Goal: Information Seeking & Learning: Find specific fact

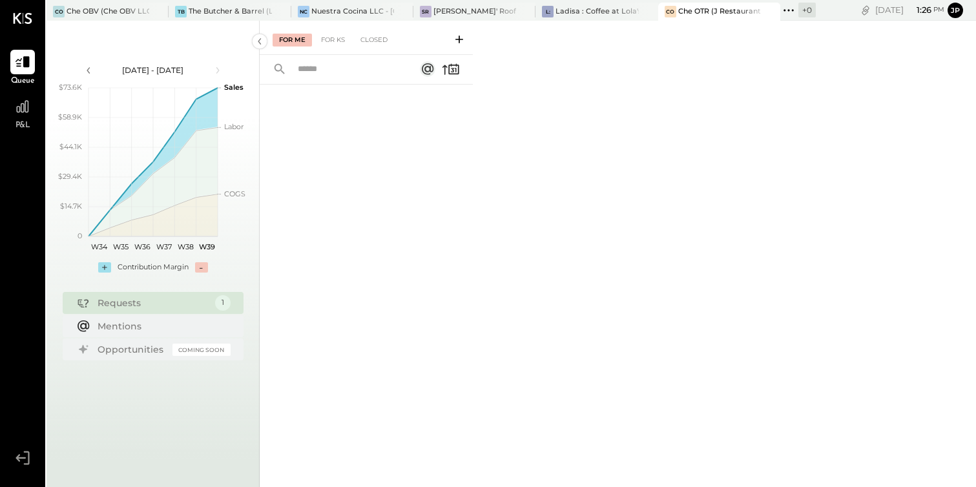
click at [704, 11] on div "Che OTR (J Restaurant LLC) - Ignite" at bounding box center [719, 11] width 83 height 10
click at [24, 116] on div at bounding box center [22, 106] width 25 height 25
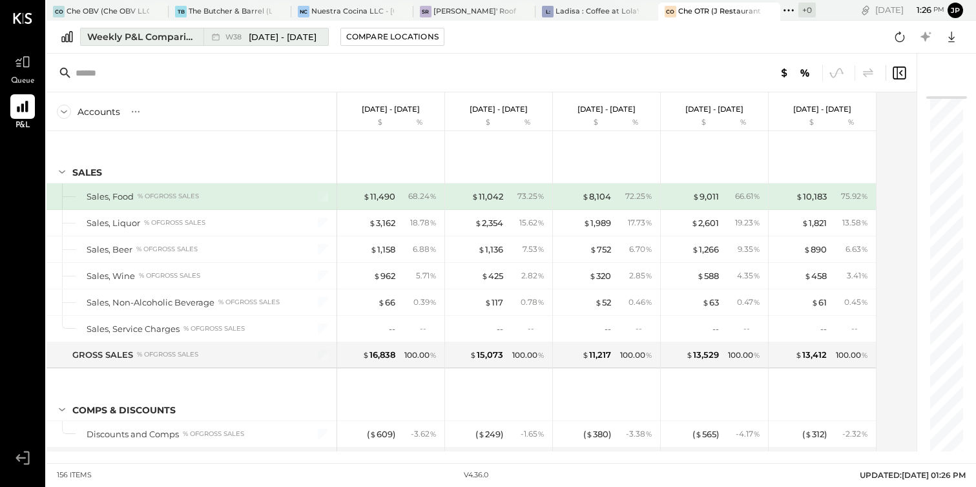
click at [258, 32] on span "[DATE] - [DATE]" at bounding box center [283, 37] width 68 height 12
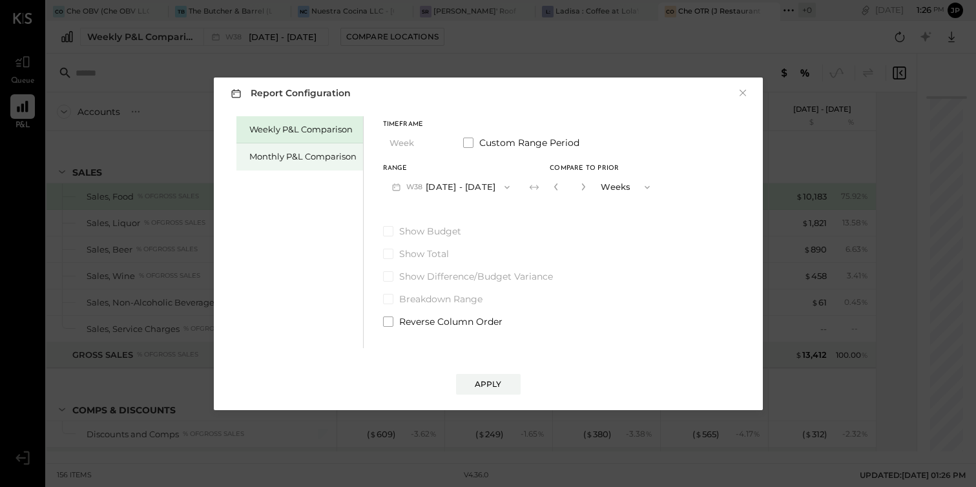
click at [321, 159] on div "Monthly P&L Comparison" at bounding box center [302, 157] width 107 height 12
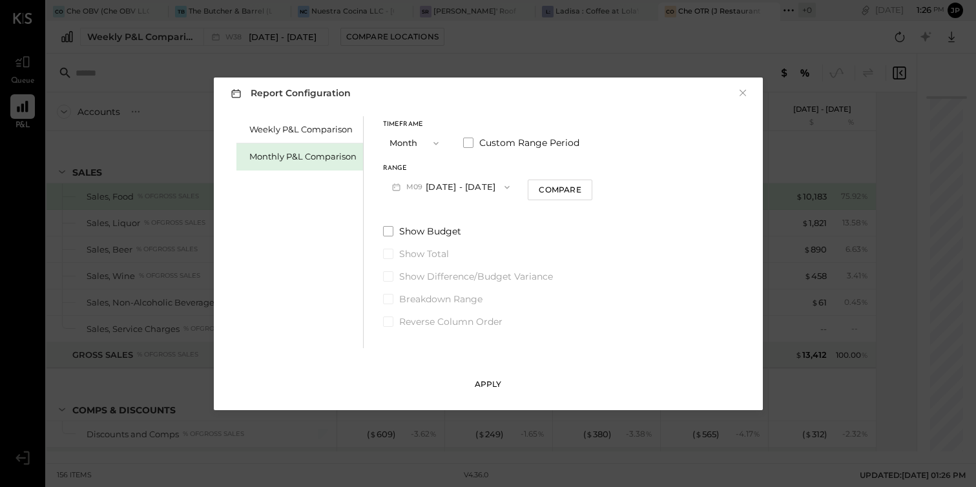
click at [492, 388] on div "Apply" at bounding box center [488, 384] width 27 height 11
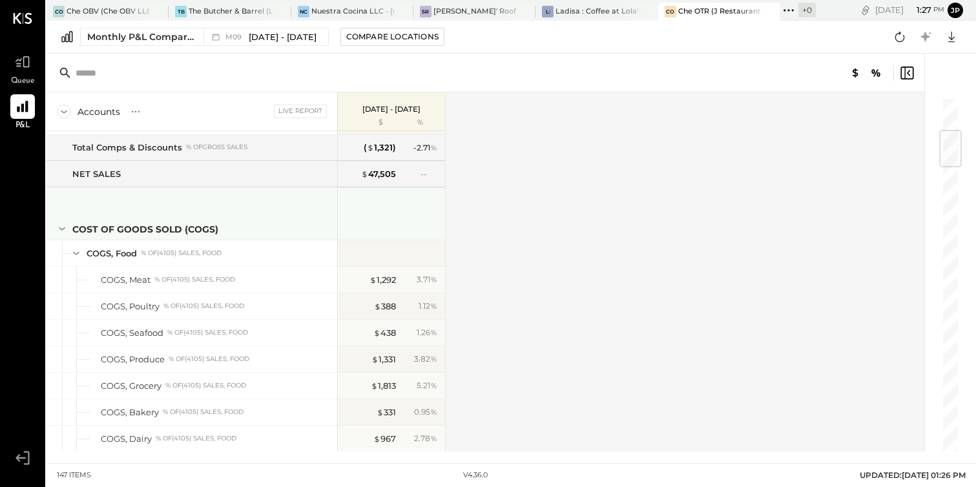
scroll to position [273, 0]
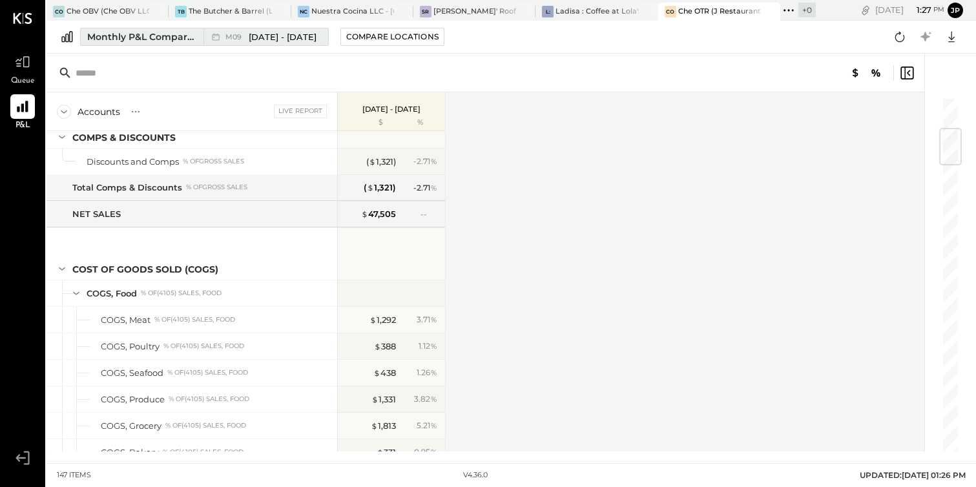
click at [156, 36] on div "Monthly P&L Comparison" at bounding box center [141, 36] width 109 height 13
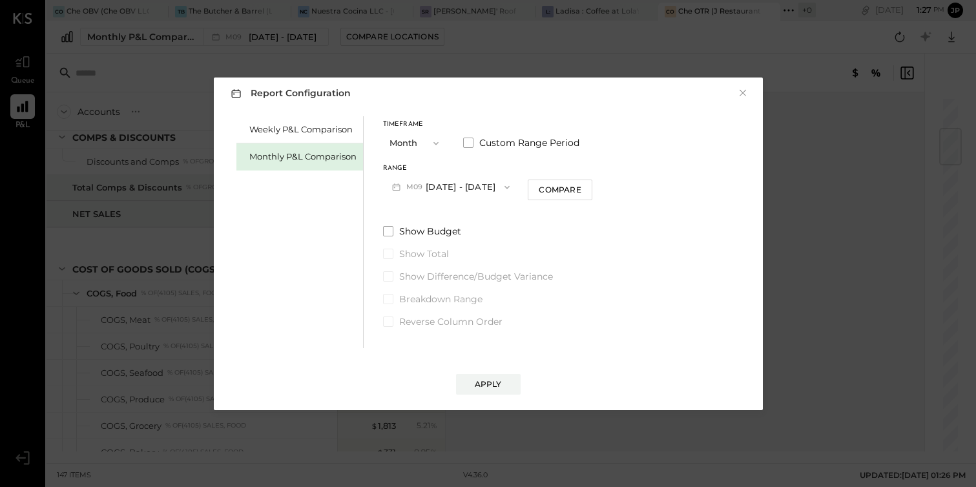
click at [473, 193] on button "M09 [DATE] - [DATE]" at bounding box center [451, 187] width 136 height 24
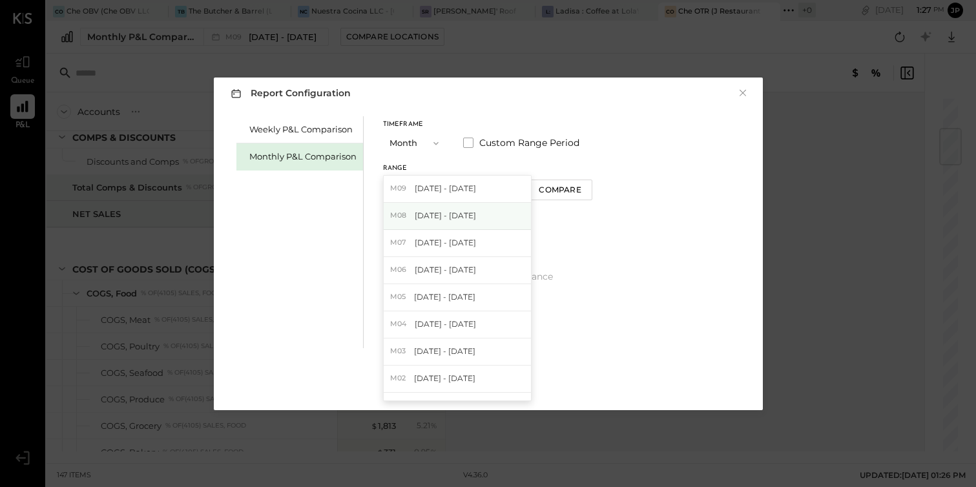
click at [459, 215] on span "[DATE] - [DATE]" at bounding box center [445, 215] width 61 height 11
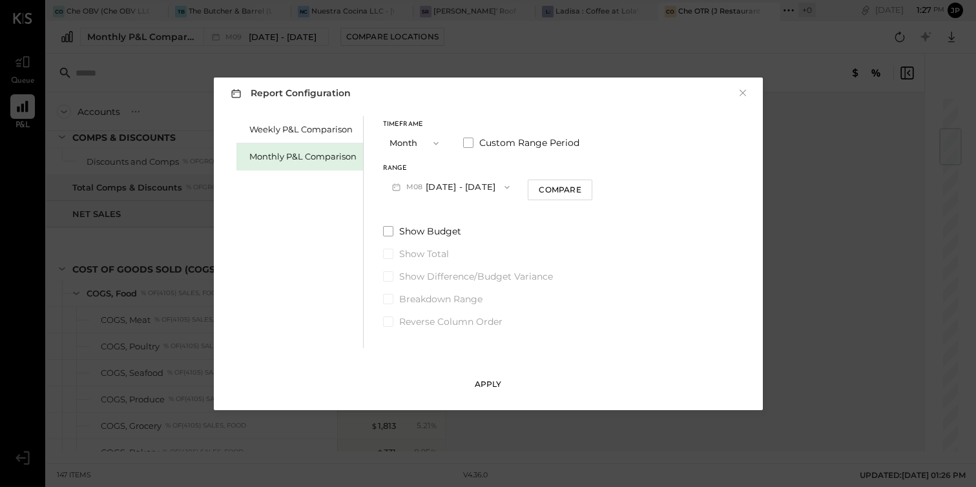
click at [481, 377] on button "Apply" at bounding box center [488, 384] width 65 height 21
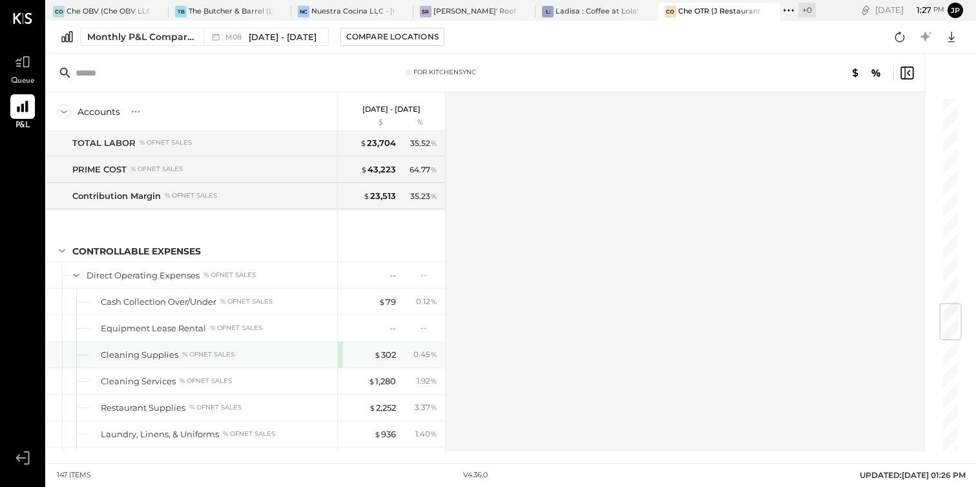
scroll to position [1775, 0]
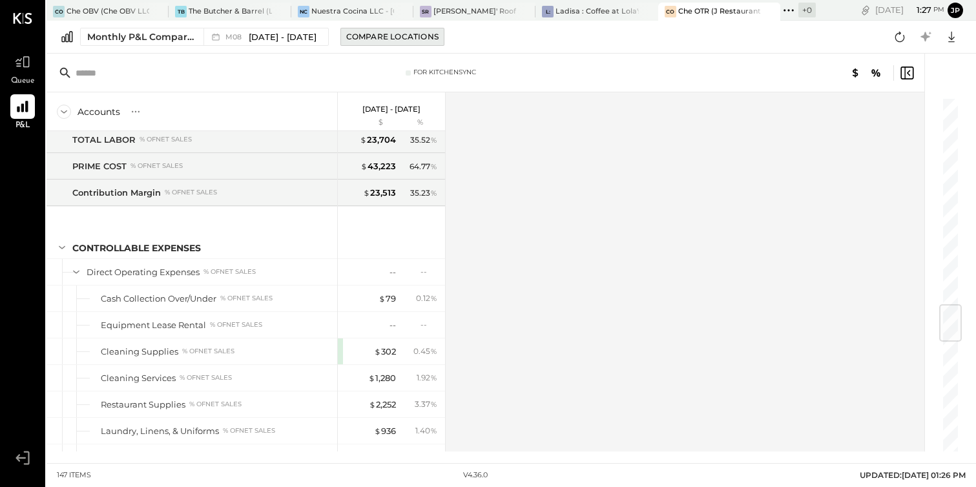
click at [359, 40] on div "Compare Locations" at bounding box center [392, 36] width 92 height 11
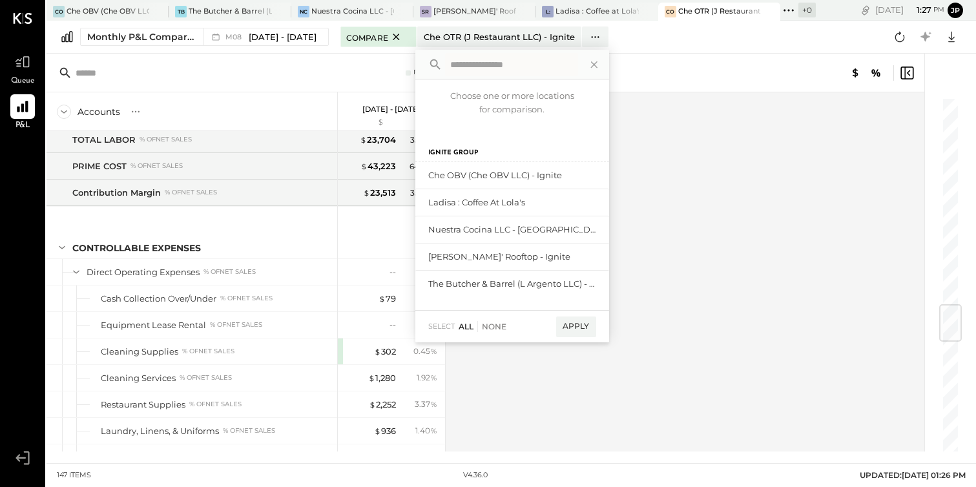
click at [463, 331] on div "All" at bounding box center [466, 326] width 15 height 11
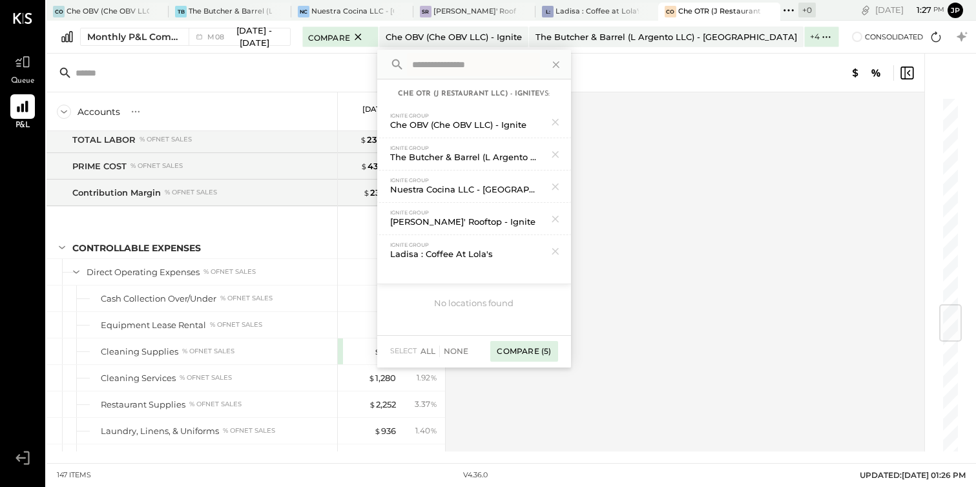
click at [547, 349] on div "Compare (5)" at bounding box center [523, 351] width 67 height 21
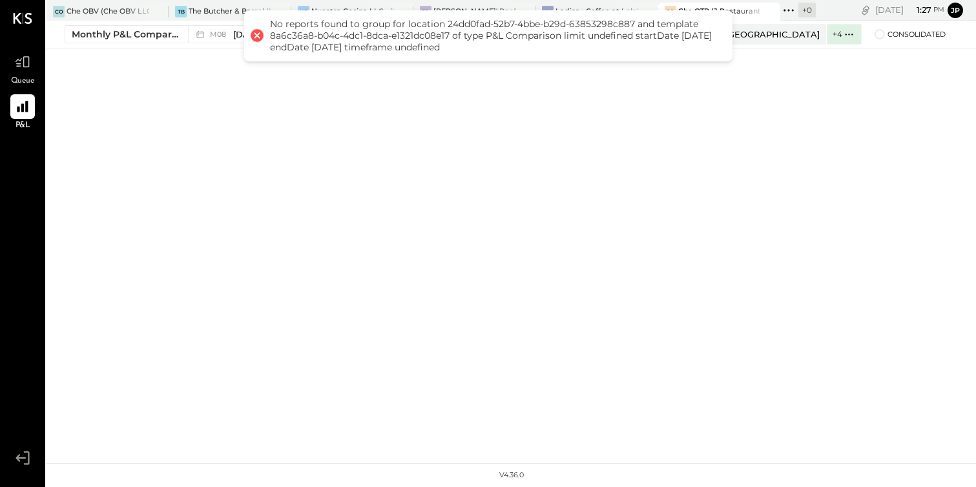
click at [257, 37] on div at bounding box center [257, 35] width 18 height 18
click at [238, 152] on div "CO Che OBV (Che OBV LLC) - Ignite TB The Butcher & Barrel (L Argento LLC) - Ign…" at bounding box center [511, 231] width 929 height 463
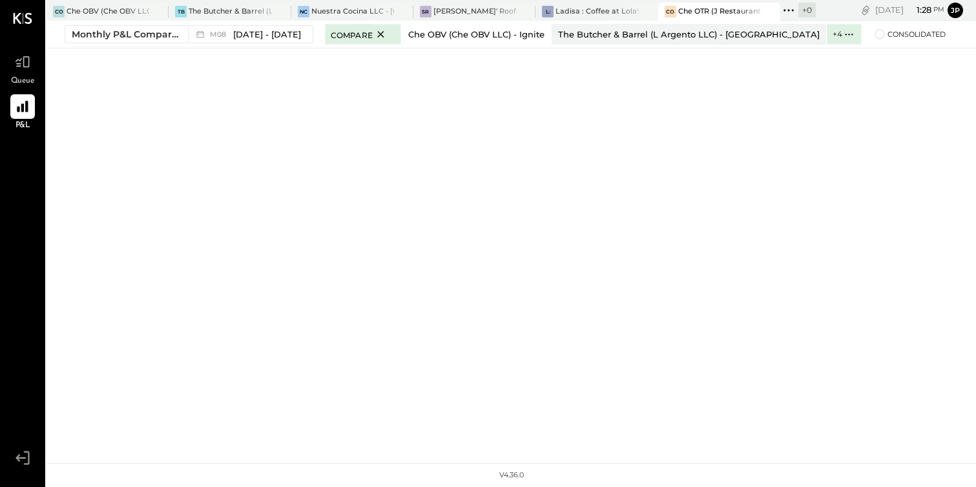
click at [446, 38] on div "Che OBV (Che OBV LLC) - Ignite" at bounding box center [476, 34] width 136 height 12
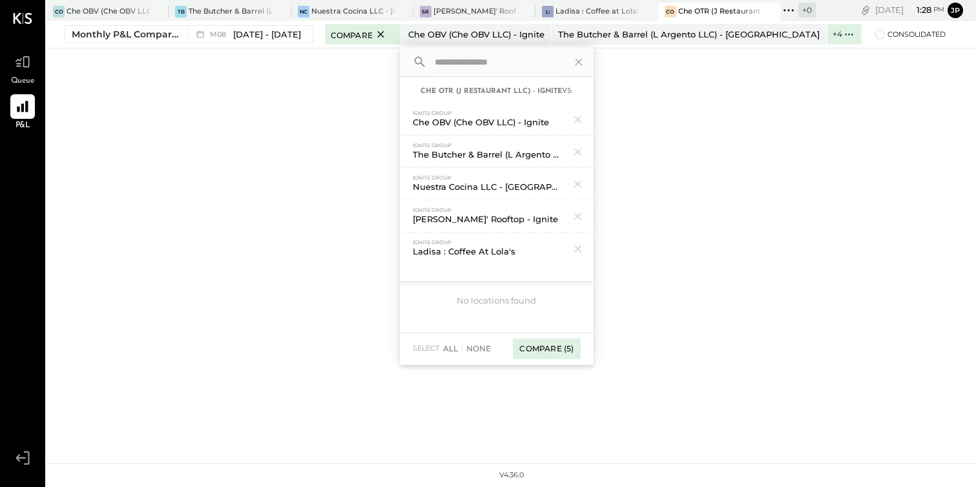
click at [537, 351] on div "Compare (5)" at bounding box center [546, 348] width 67 height 21
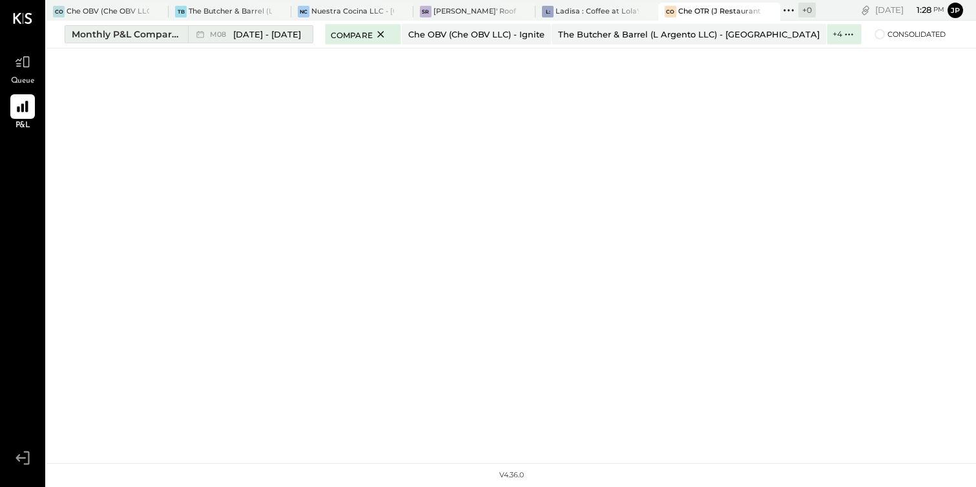
click at [256, 36] on span "[DATE] - [DATE]" at bounding box center [267, 34] width 68 height 12
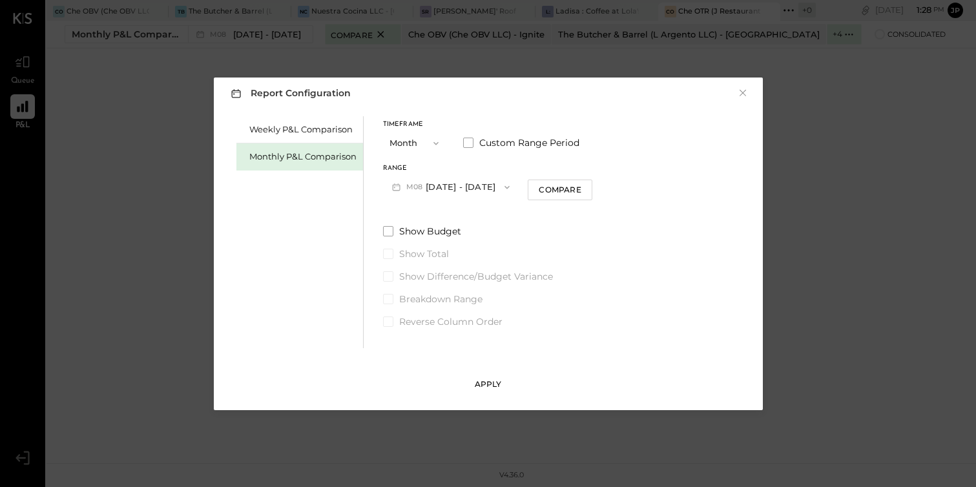
click at [493, 390] on button "Apply" at bounding box center [488, 384] width 65 height 21
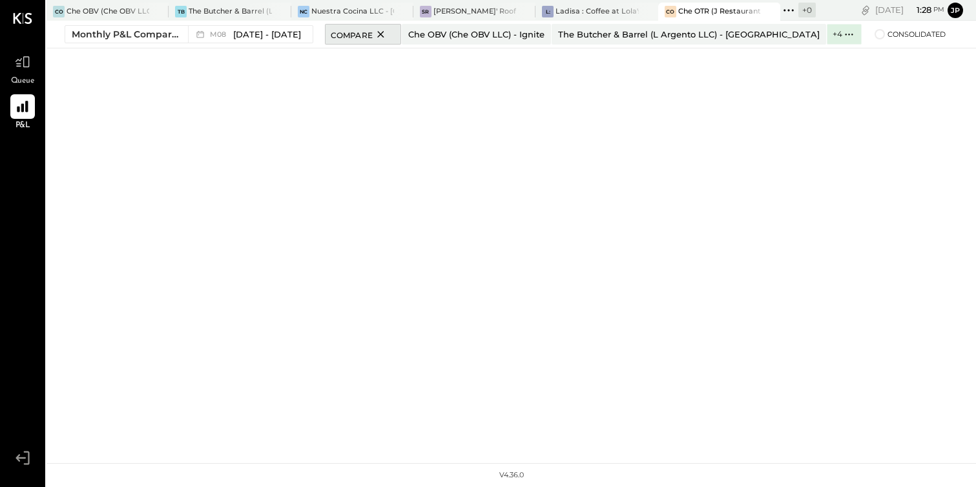
click at [377, 34] on icon at bounding box center [381, 34] width 16 height 16
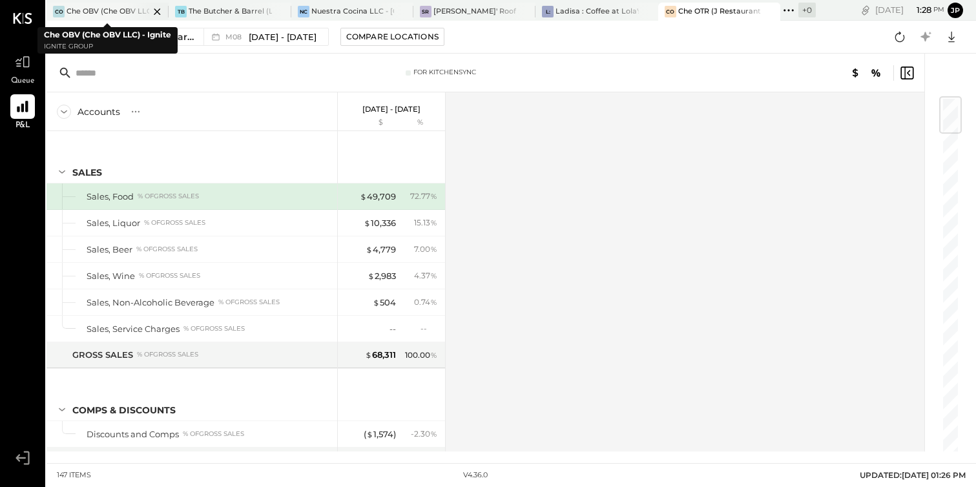
click at [114, 9] on div "Che OBV (Che OBV LLC) - Ignite" at bounding box center [108, 11] width 83 height 10
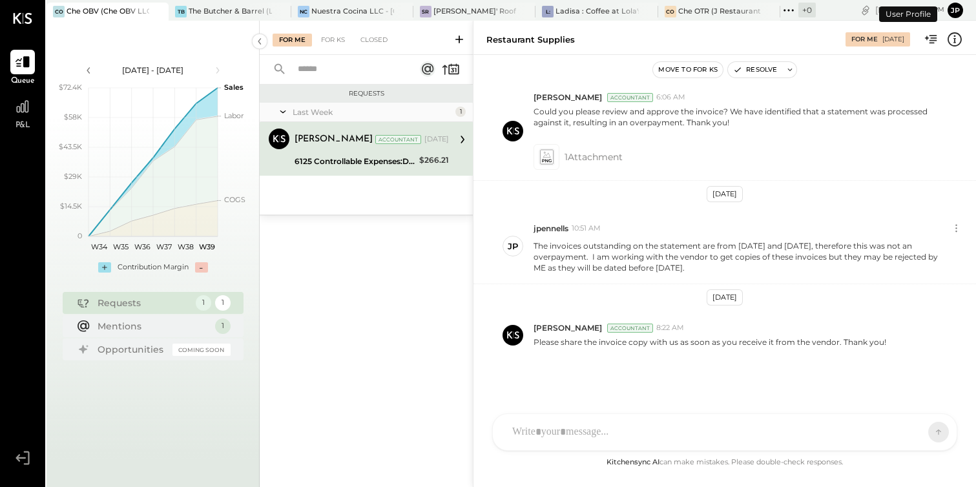
scroll to position [318, 0]
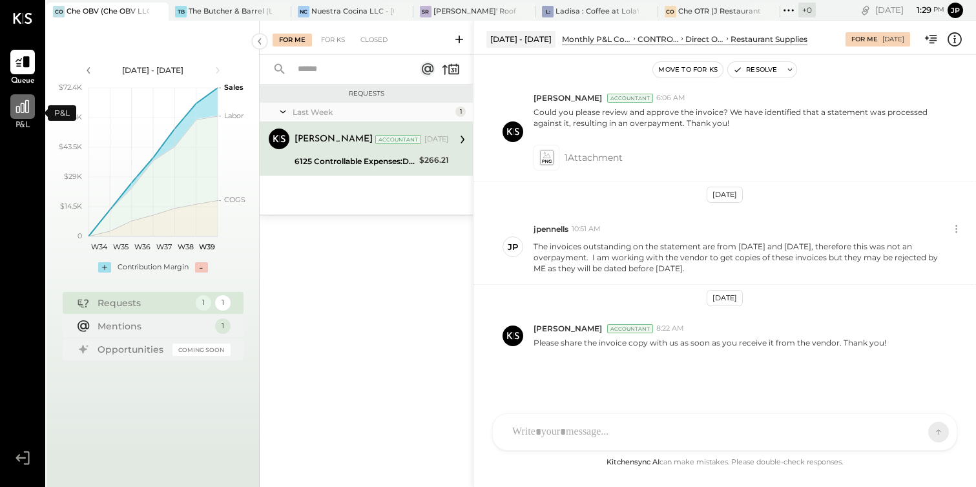
click at [24, 117] on div at bounding box center [22, 106] width 25 height 25
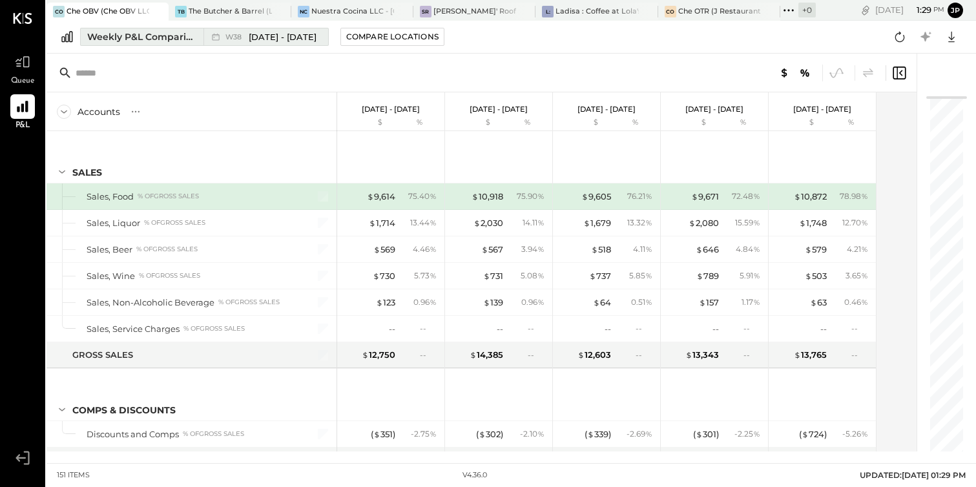
click at [137, 36] on div "Weekly P&L Comparison" at bounding box center [141, 36] width 109 height 13
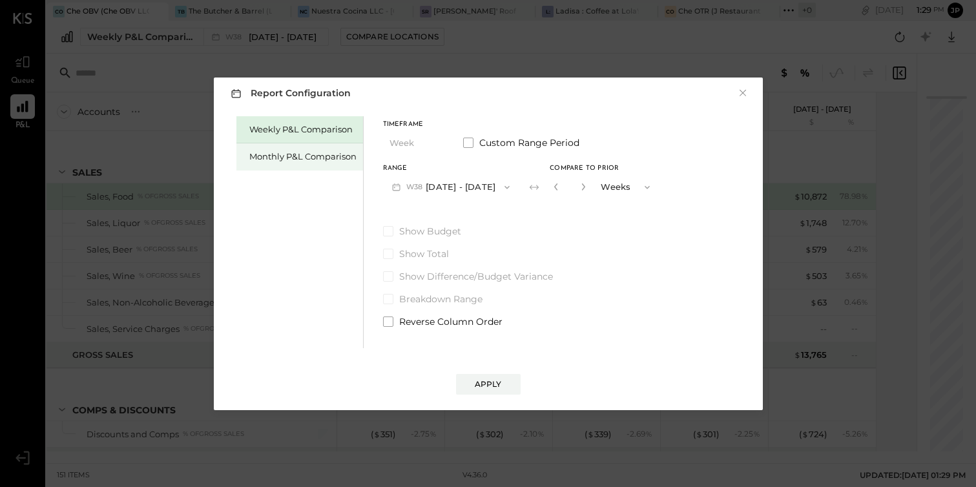
click at [304, 152] on div "Monthly P&L Comparison" at bounding box center [302, 157] width 107 height 12
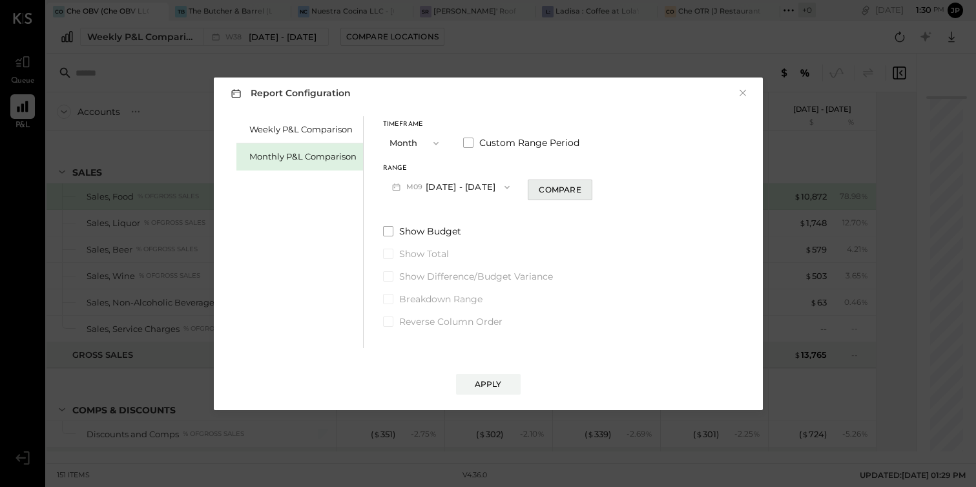
click at [550, 187] on div "Compare" at bounding box center [560, 189] width 42 height 11
click at [502, 188] on icon "button" at bounding box center [507, 187] width 10 height 10
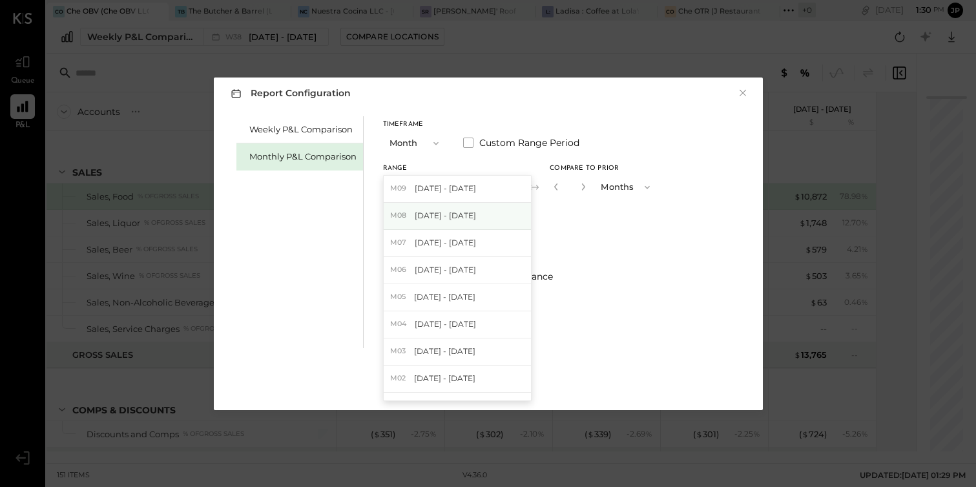
click at [483, 216] on div "M08 Aug 1 - 31, 2025" at bounding box center [457, 216] width 147 height 27
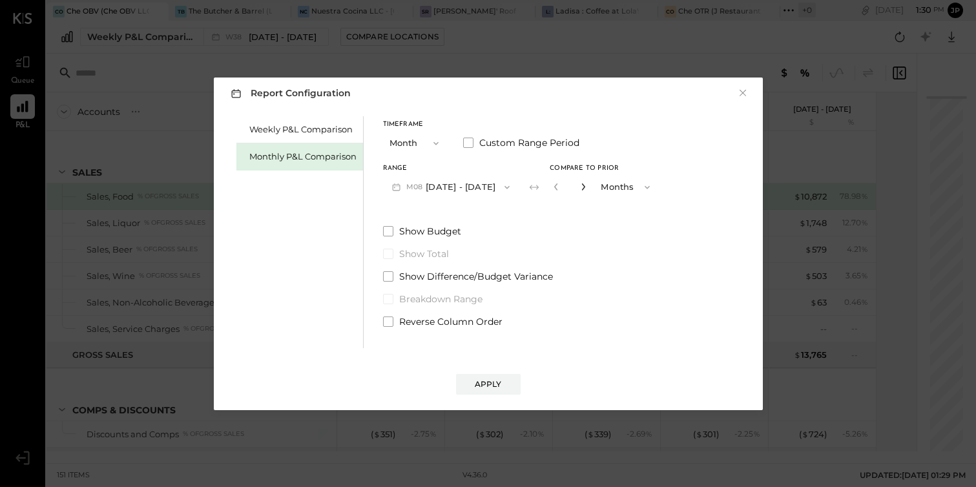
click at [581, 187] on icon "button" at bounding box center [583, 187] width 8 height 8
type input "*"
click at [488, 386] on div "Apply" at bounding box center [488, 384] width 27 height 11
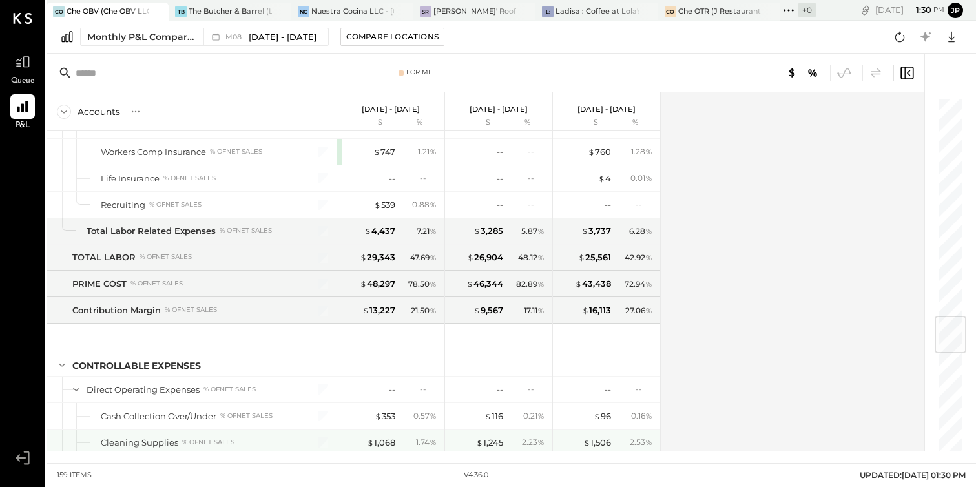
scroll to position [1867, 0]
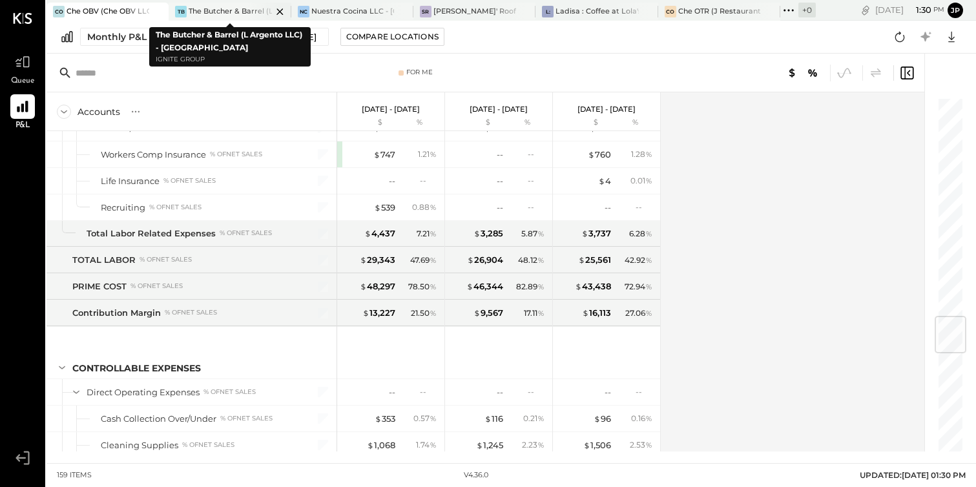
click at [229, 10] on div "The Butcher & Barrel (L Argento LLC) - [GEOGRAPHIC_DATA]" at bounding box center [230, 11] width 83 height 10
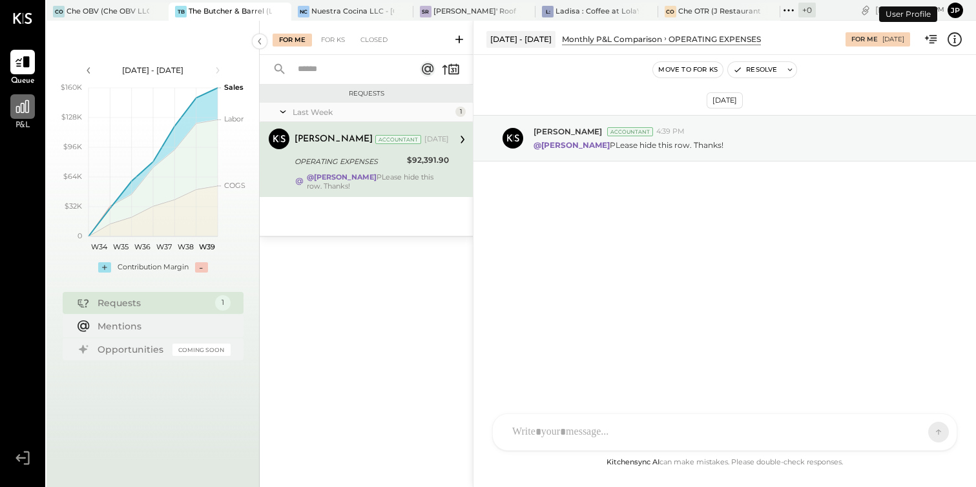
click at [11, 109] on div at bounding box center [22, 106] width 25 height 25
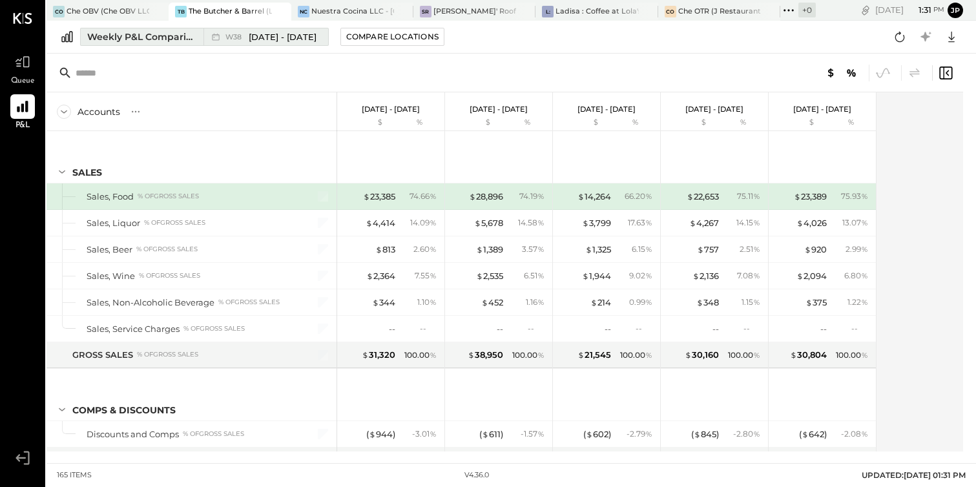
click at [102, 40] on div "Weekly P&L Comparison" at bounding box center [141, 36] width 109 height 13
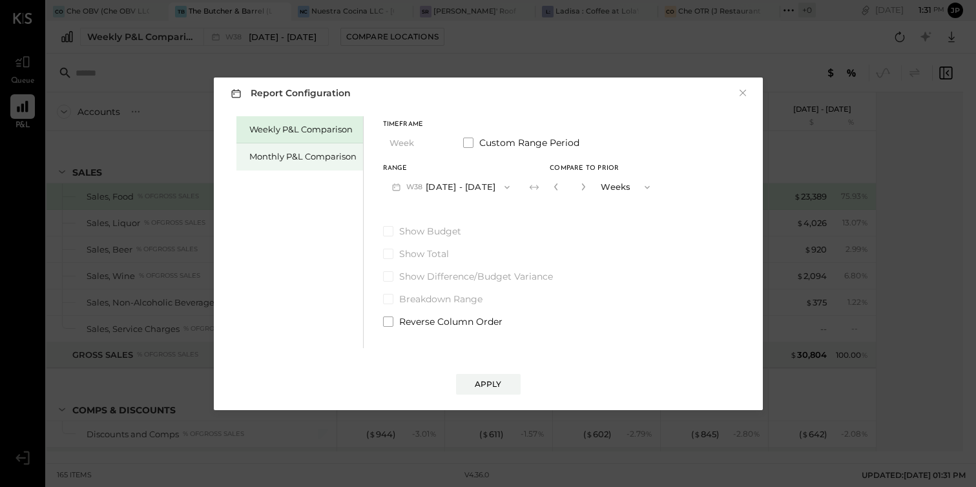
click at [286, 160] on div "Monthly P&L Comparison" at bounding box center [302, 157] width 107 height 12
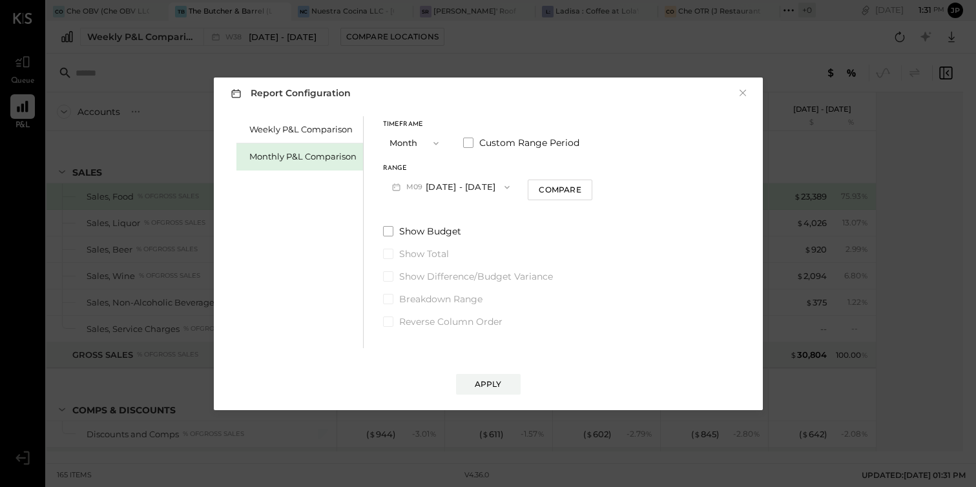
click at [471, 187] on button "M09 [DATE] - [DATE]" at bounding box center [451, 187] width 136 height 24
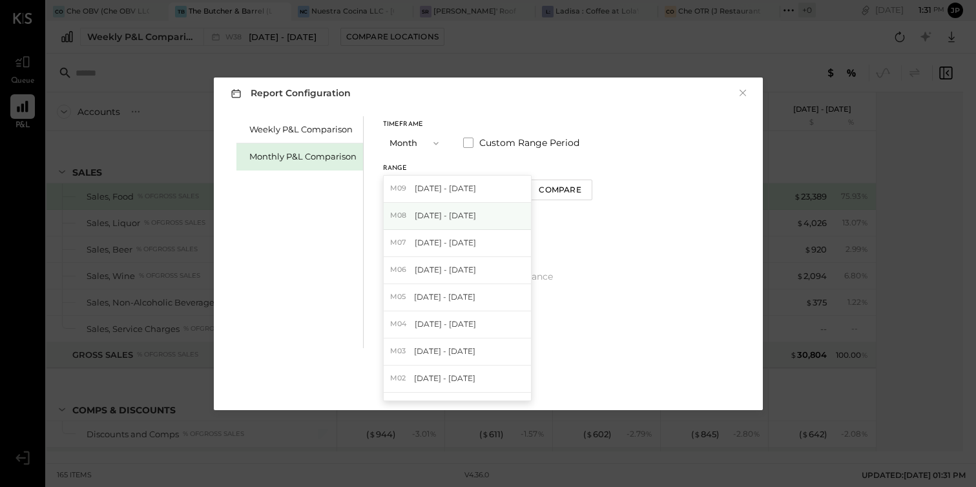
click at [461, 216] on span "[DATE] - [DATE]" at bounding box center [445, 215] width 61 height 11
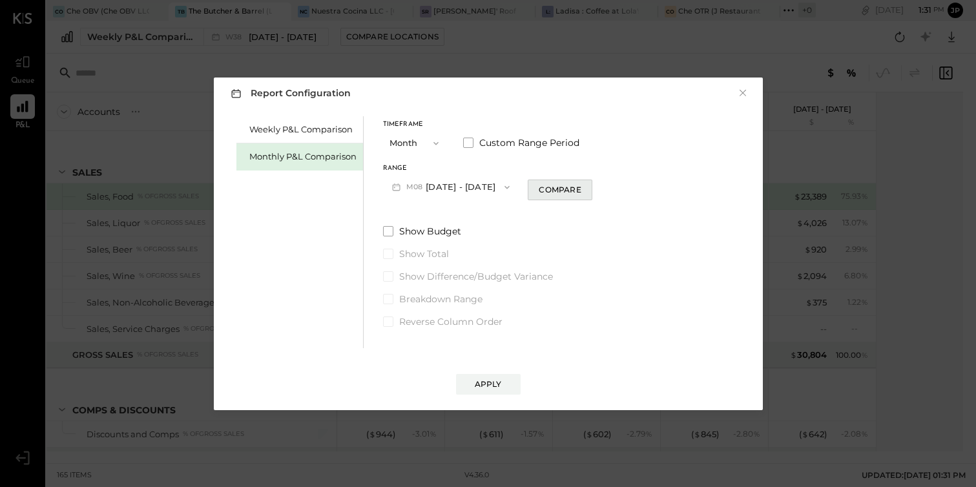
click at [568, 189] on div "Compare" at bounding box center [560, 189] width 42 height 11
click at [579, 186] on icon "button" at bounding box center [583, 187] width 8 height 8
type input "*"
click at [496, 389] on div "Apply" at bounding box center [488, 384] width 27 height 11
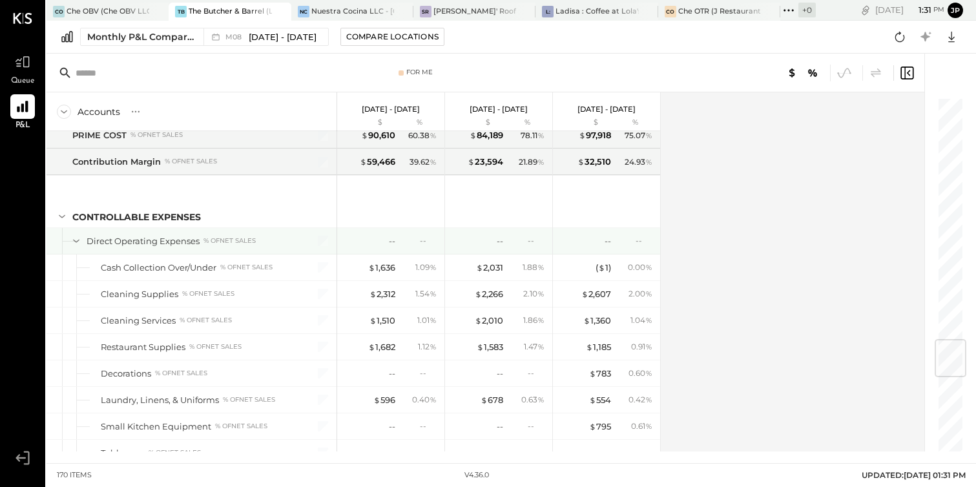
scroll to position [2055, 0]
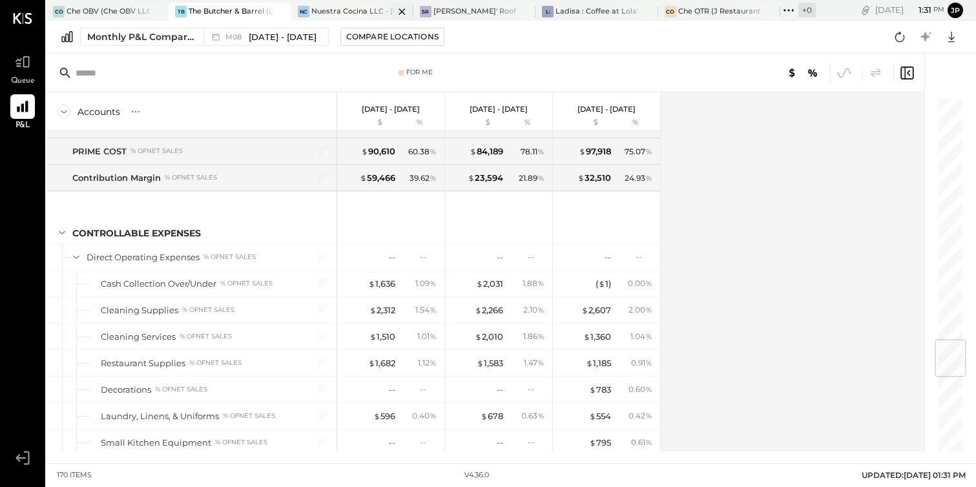
click at [348, 10] on div "Nuestra Cocina LLC - [GEOGRAPHIC_DATA]" at bounding box center [352, 11] width 83 height 10
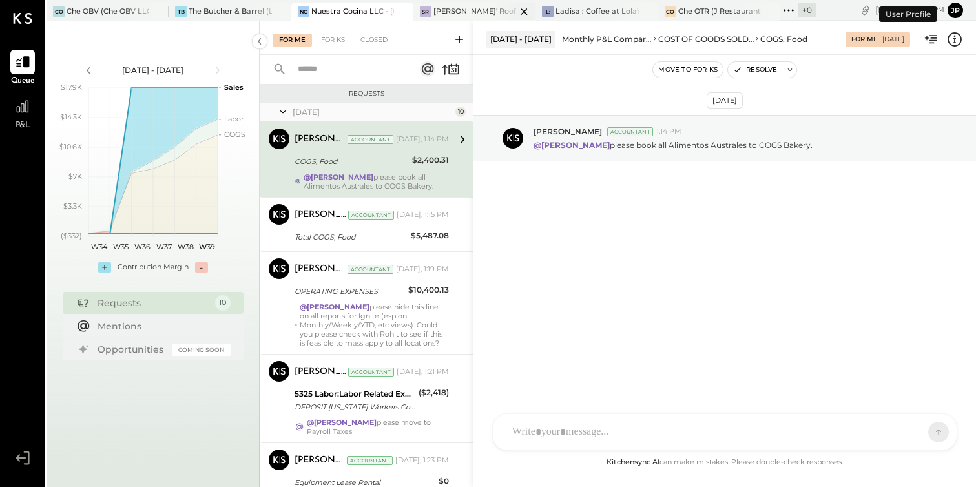
click at [468, 9] on div "[PERSON_NAME]' Rooftop - Ignite" at bounding box center [474, 11] width 83 height 10
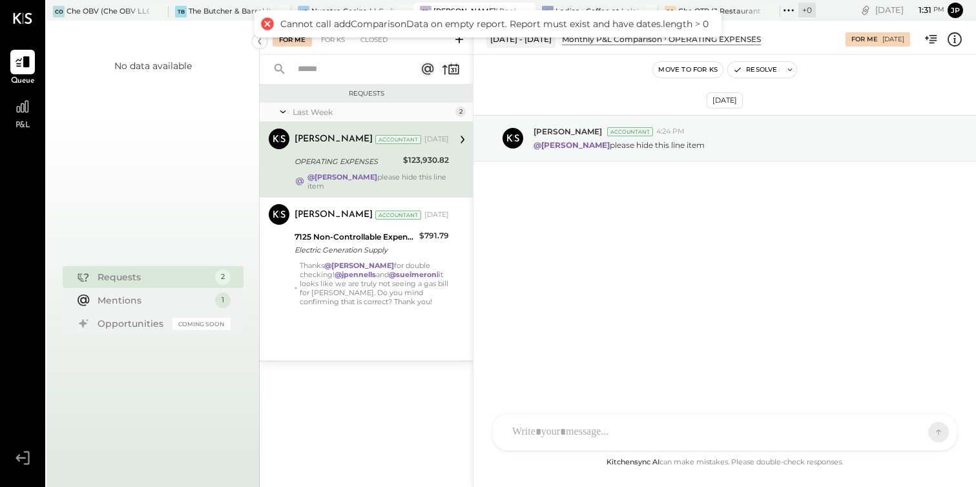
click at [264, 23] on div at bounding box center [267, 24] width 18 height 18
click at [22, 118] on div at bounding box center [22, 106] width 25 height 25
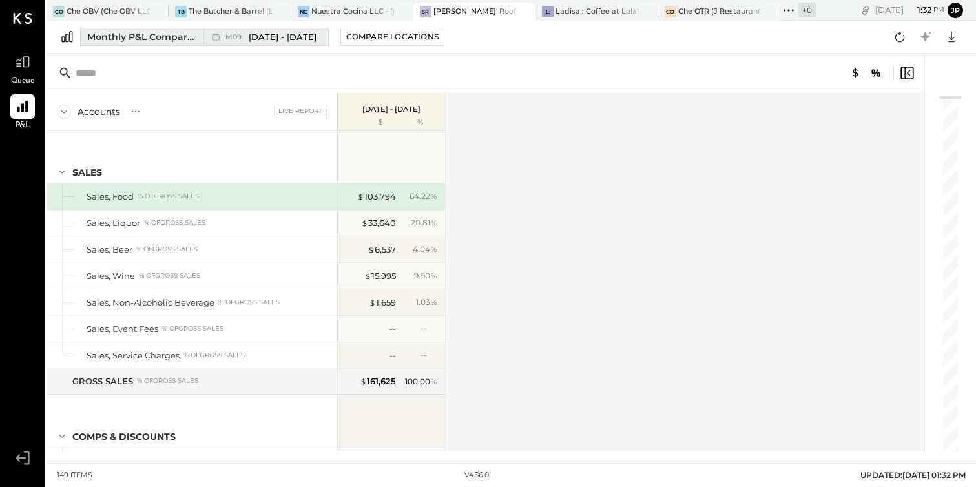
click at [260, 42] on span "[DATE] - [DATE]" at bounding box center [283, 37] width 68 height 12
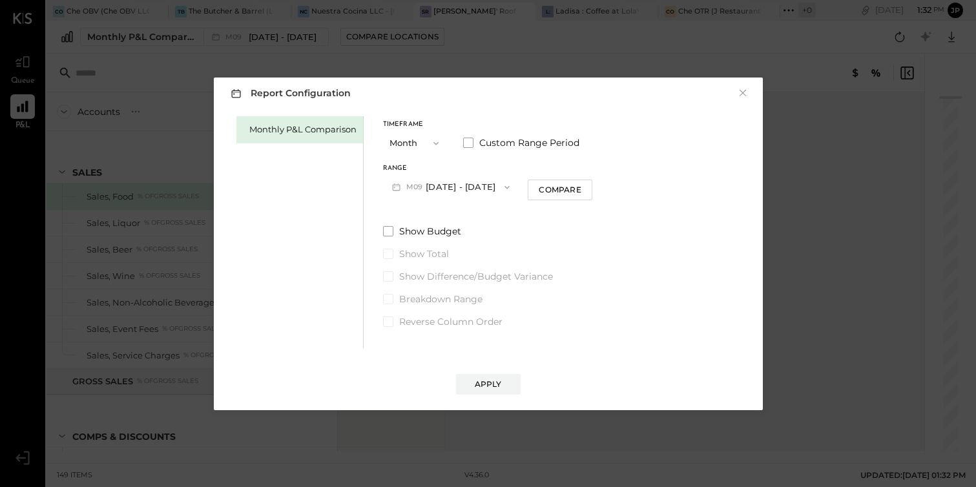
click at [453, 189] on button "M09 [DATE] - [DATE]" at bounding box center [451, 187] width 136 height 24
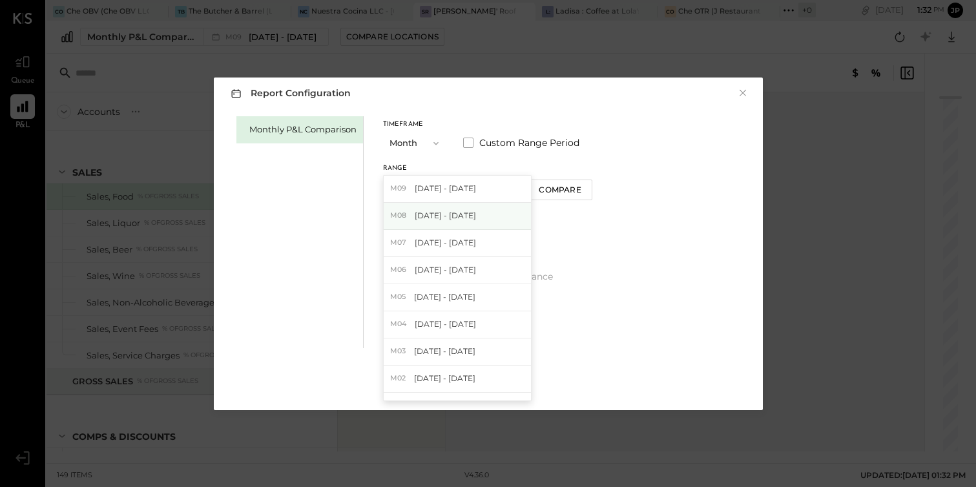
click at [448, 218] on span "[DATE] - [DATE]" at bounding box center [445, 215] width 61 height 11
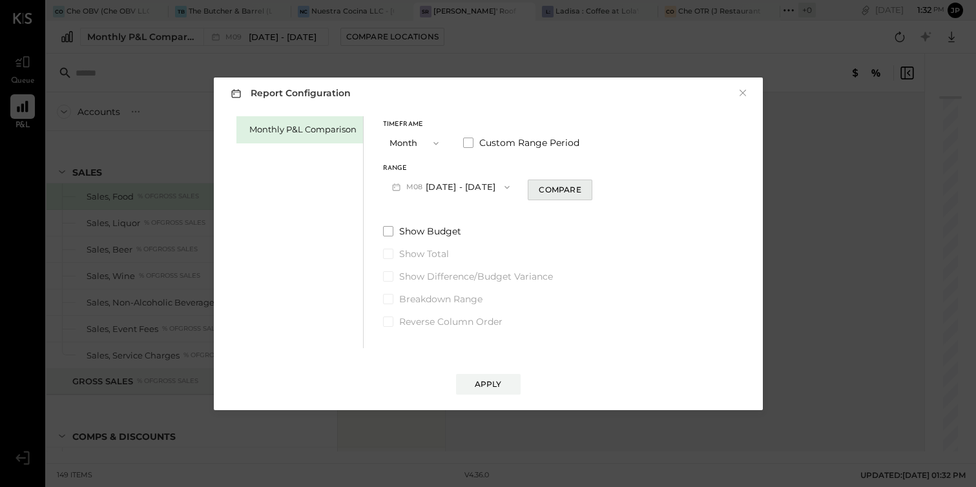
click at [551, 192] on div "Compare" at bounding box center [560, 189] width 42 height 11
click at [579, 185] on icon "button" at bounding box center [583, 187] width 8 height 8
type input "*"
click at [487, 391] on button "Apply" at bounding box center [488, 384] width 65 height 21
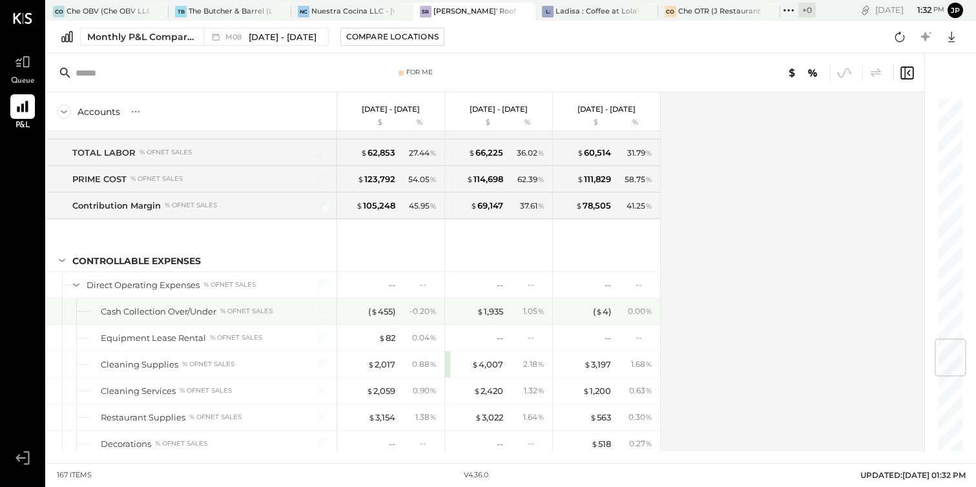
scroll to position [2053, 0]
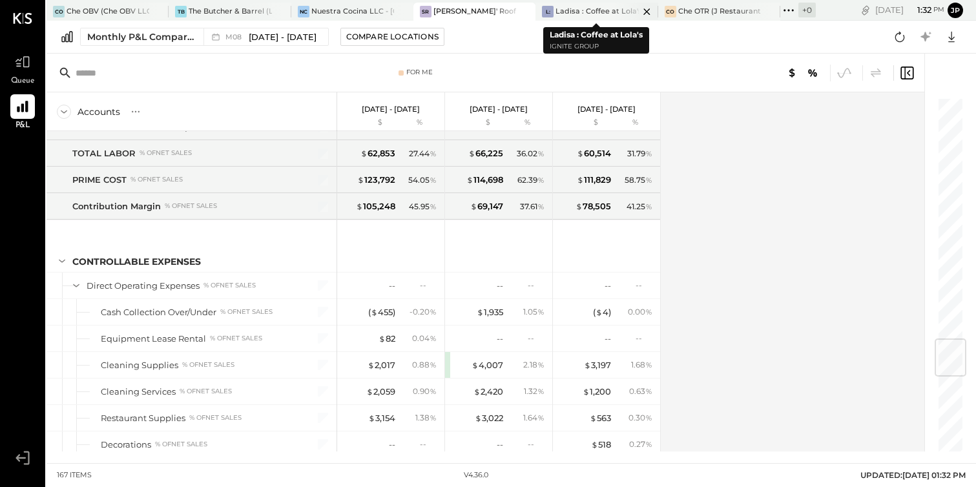
click at [599, 14] on div "Ladisa : Coffee at Lola's" at bounding box center [596, 11] width 83 height 10
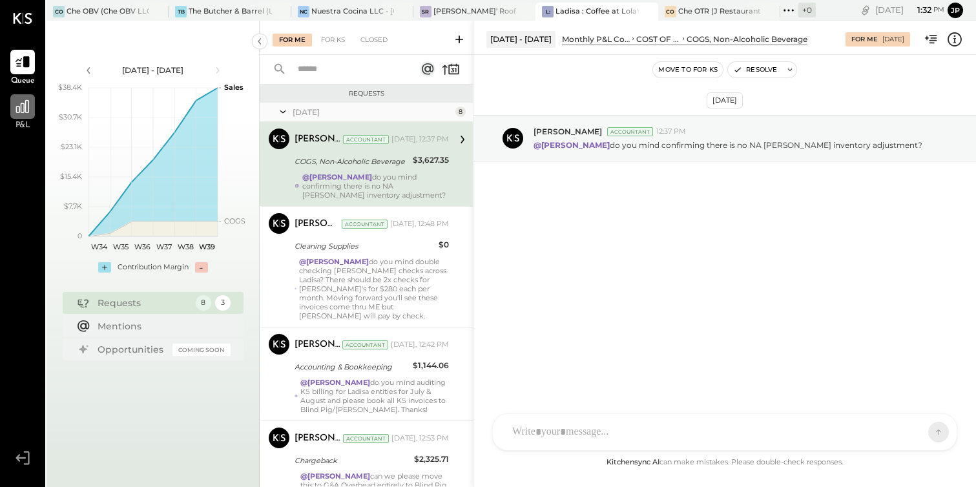
click at [21, 115] on div at bounding box center [22, 106] width 25 height 25
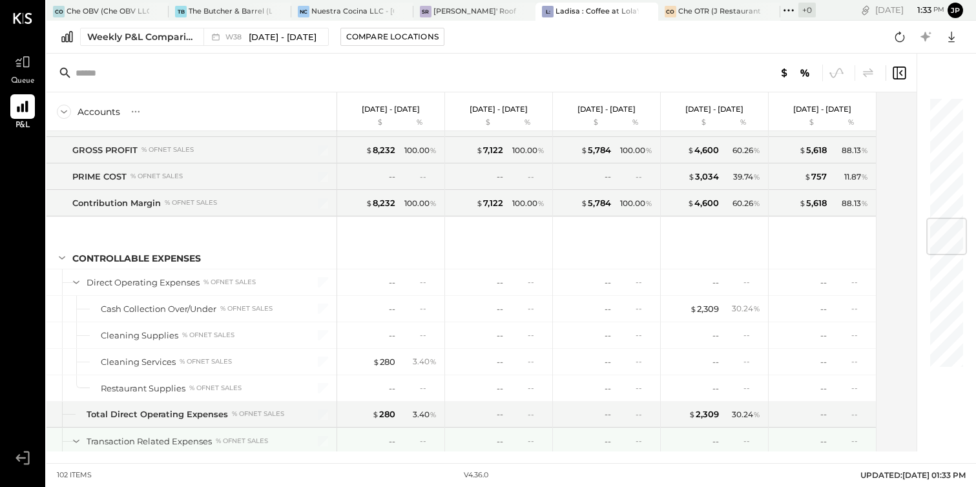
scroll to position [1022, 0]
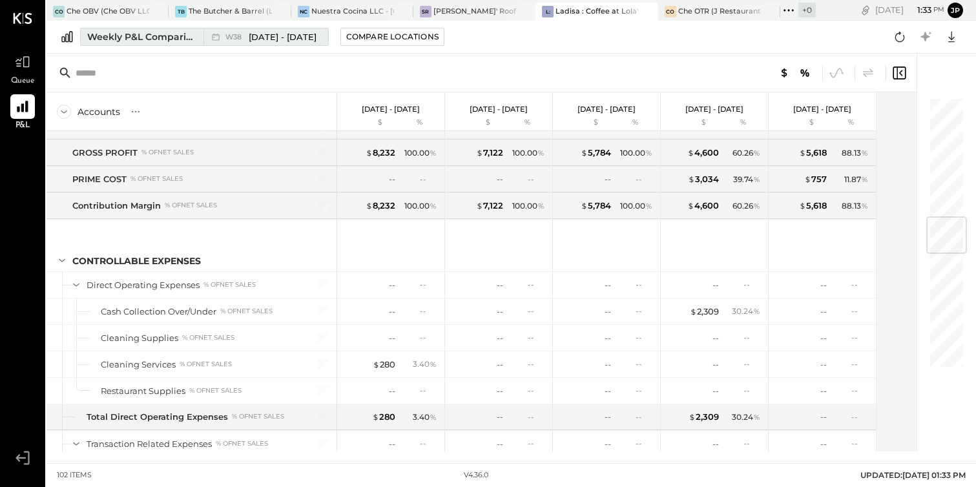
click at [163, 35] on div "Weekly P&L Comparison" at bounding box center [141, 36] width 109 height 13
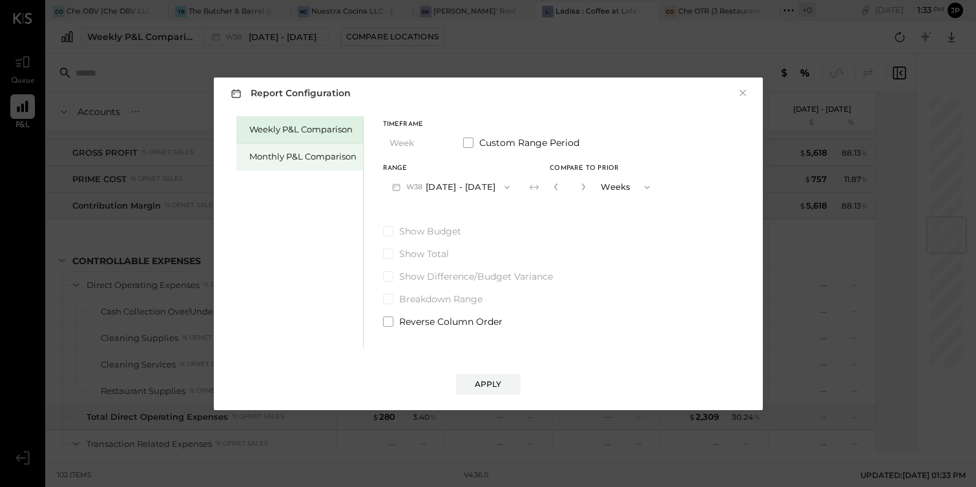
click at [277, 163] on div "Monthly P&L Comparison" at bounding box center [299, 156] width 127 height 27
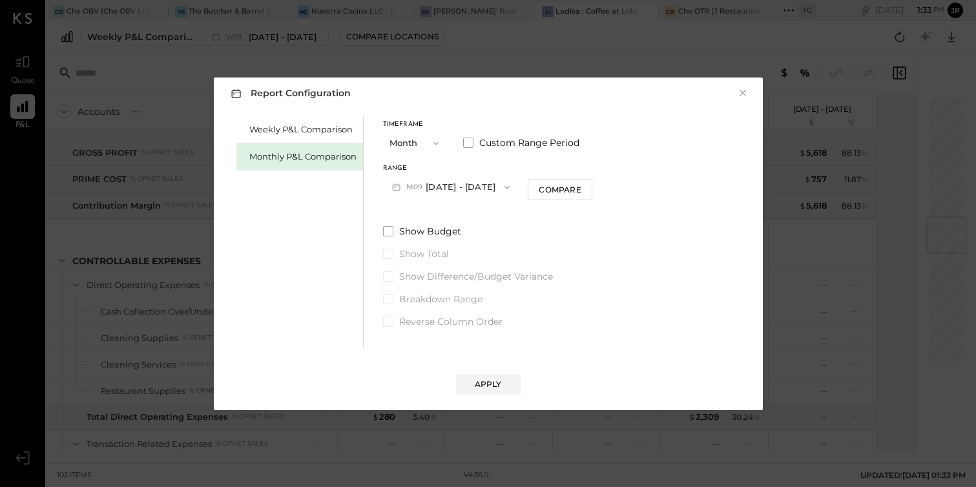
click at [495, 182] on span "button" at bounding box center [503, 187] width 17 height 10
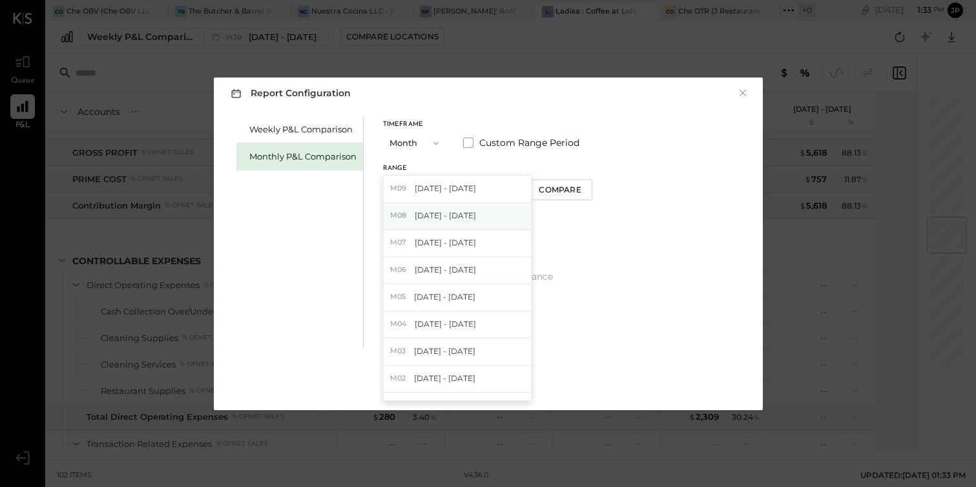
click at [462, 220] on span "[DATE] - [DATE]" at bounding box center [445, 215] width 61 height 11
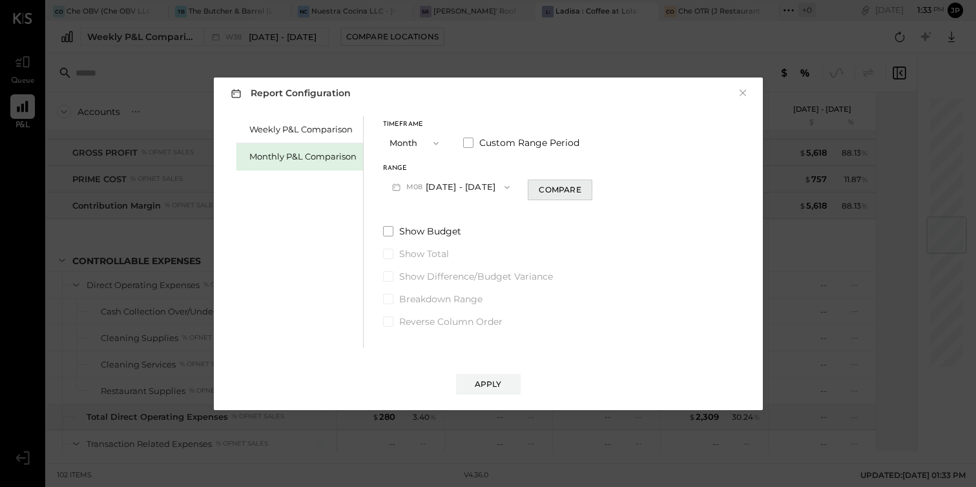
click at [551, 191] on div "Compare" at bounding box center [560, 189] width 42 height 11
click at [579, 185] on icon "button" at bounding box center [583, 187] width 8 height 8
type input "*"
click at [477, 381] on div "Apply" at bounding box center [488, 384] width 27 height 11
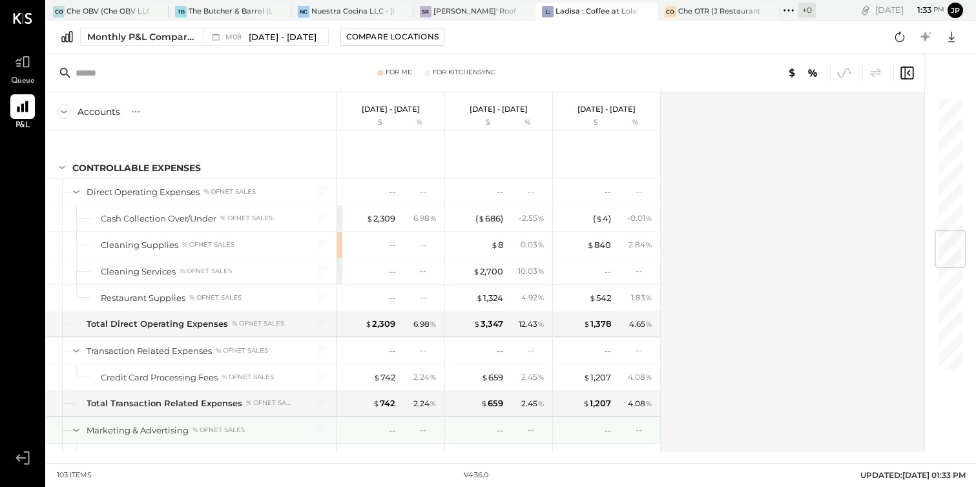
scroll to position [1127, 0]
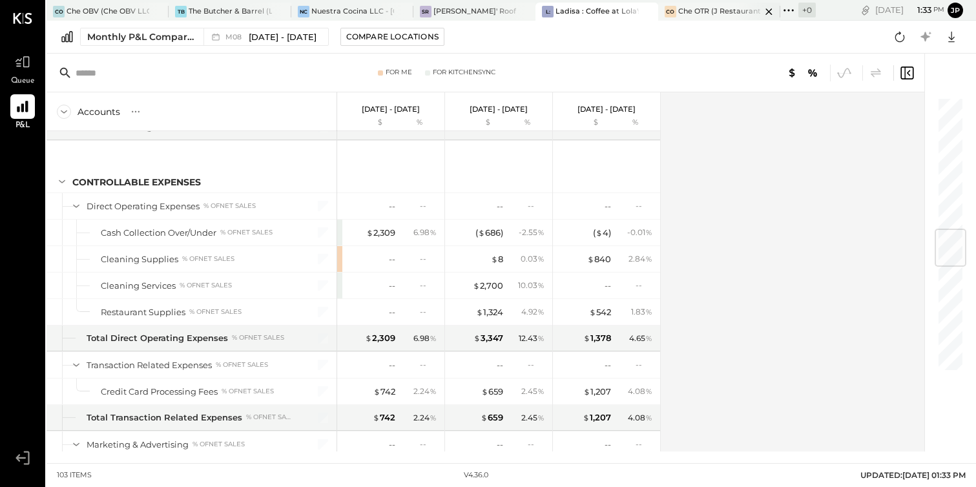
click at [732, 8] on div "Che OTR (J Restaurant LLC) - Ignite" at bounding box center [719, 11] width 83 height 10
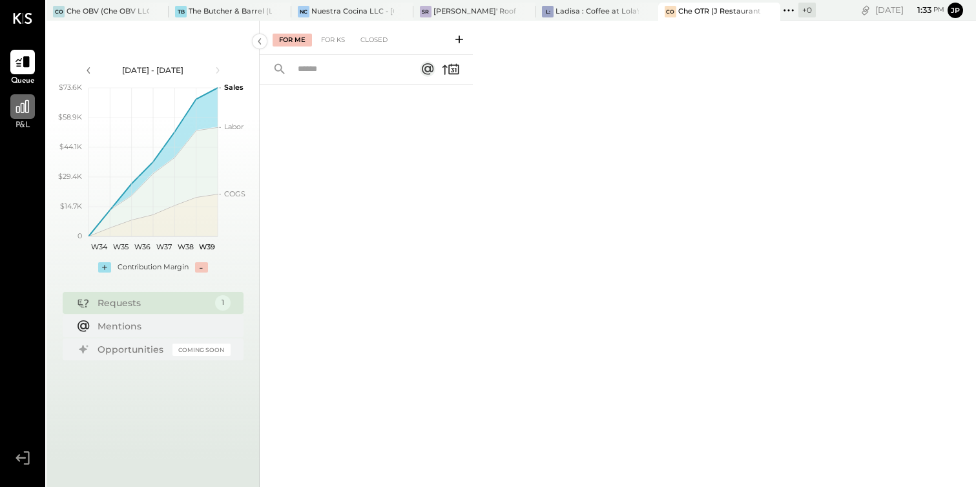
click at [23, 105] on icon at bounding box center [22, 106] width 13 height 13
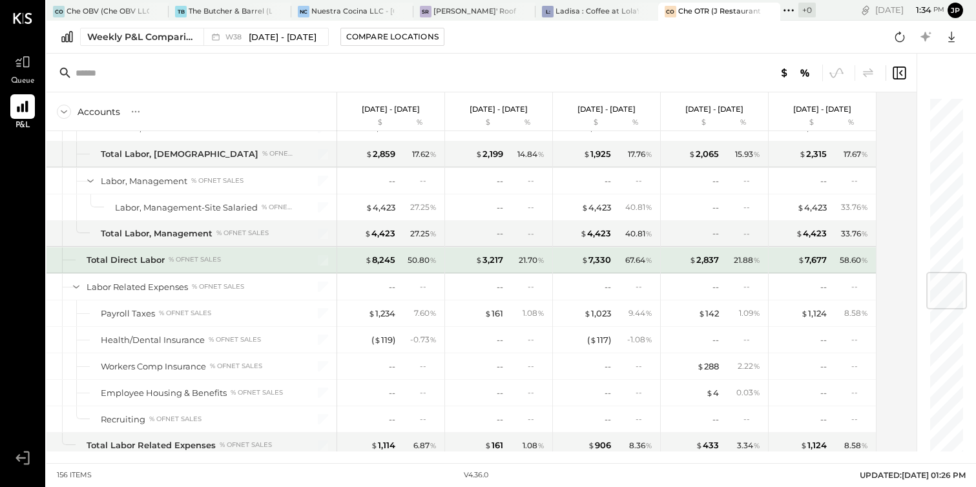
scroll to position [1511, 0]
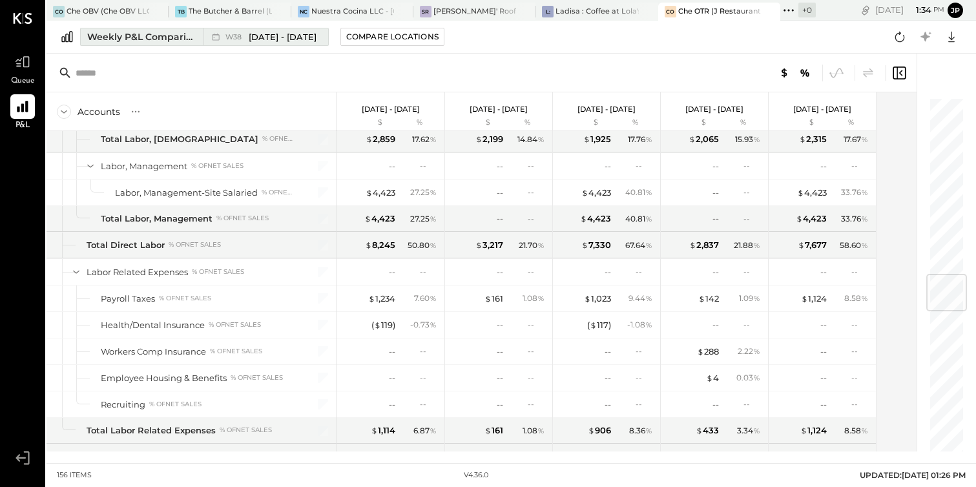
click at [177, 40] on div "Weekly P&L Comparison" at bounding box center [141, 36] width 109 height 13
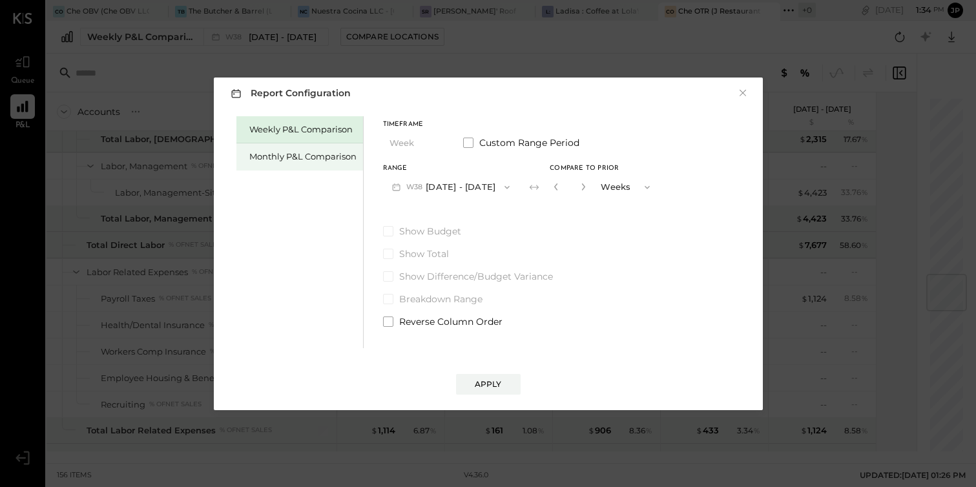
click at [322, 156] on div "Monthly P&L Comparison" at bounding box center [302, 157] width 107 height 12
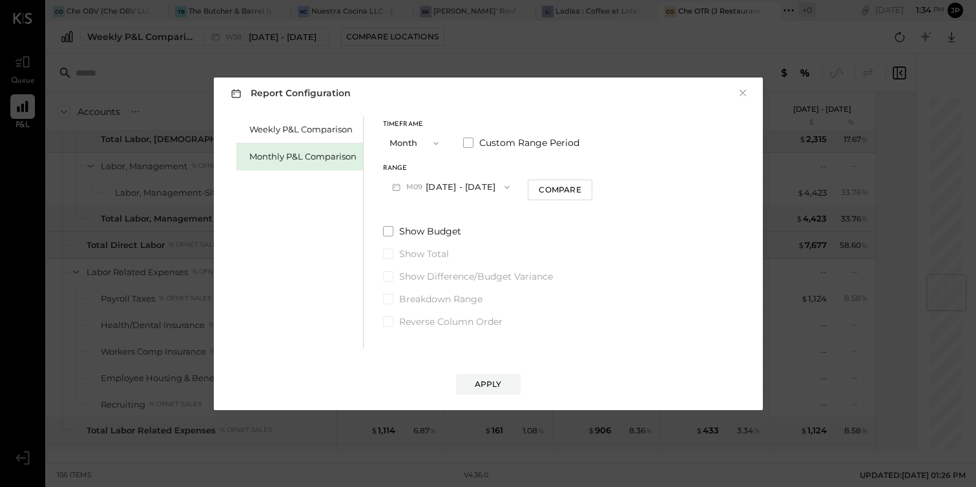
click at [472, 187] on button "M09 [DATE] - [DATE]" at bounding box center [451, 187] width 136 height 24
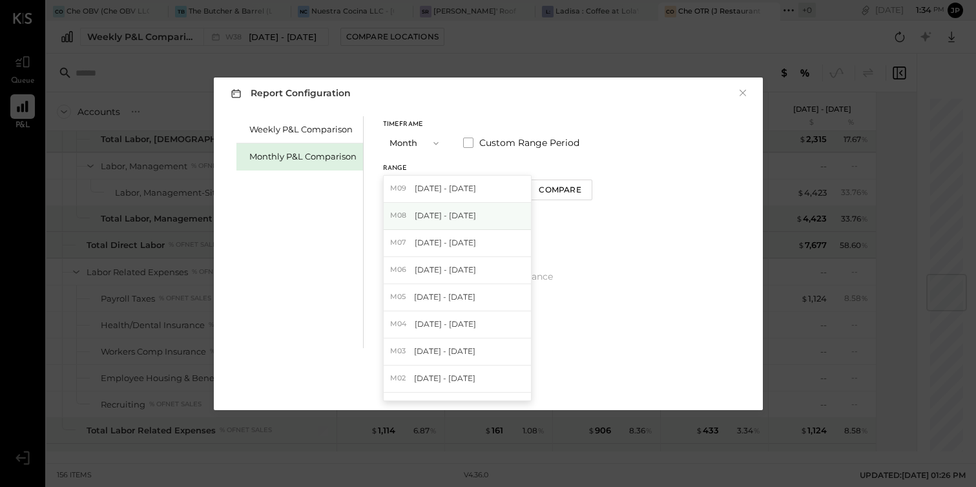
click at [469, 211] on span "[DATE] - [DATE]" at bounding box center [445, 215] width 61 height 11
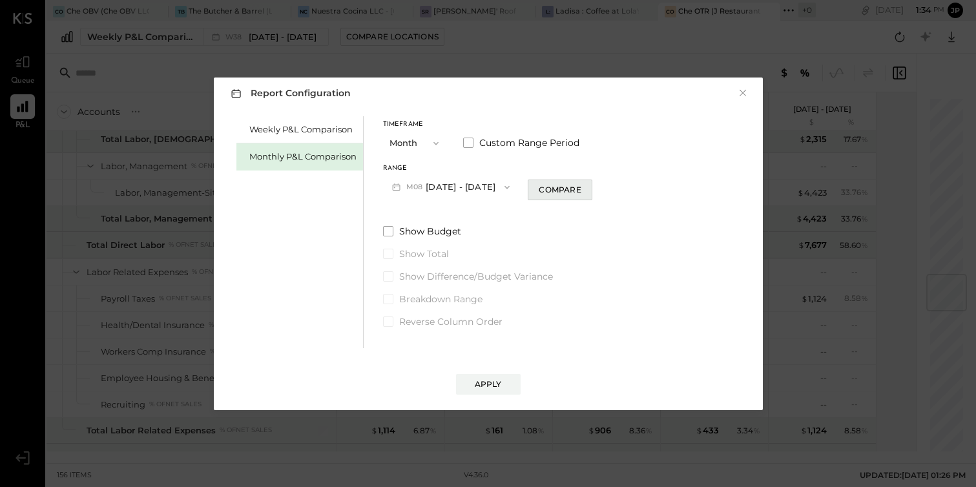
click at [552, 191] on div "Compare" at bounding box center [560, 189] width 42 height 11
click at [579, 186] on icon "button" at bounding box center [583, 187] width 8 height 8
type input "*"
click at [497, 384] on div "Apply" at bounding box center [488, 384] width 27 height 11
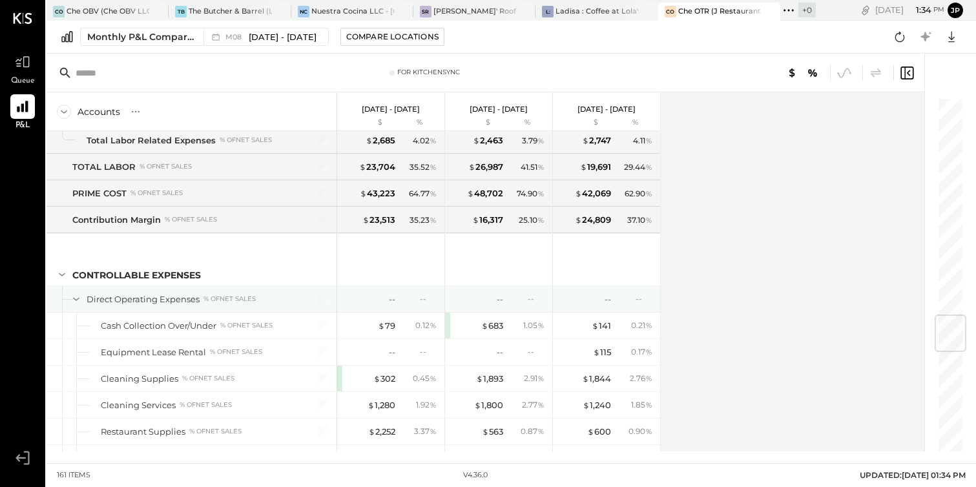
scroll to position [1864, 0]
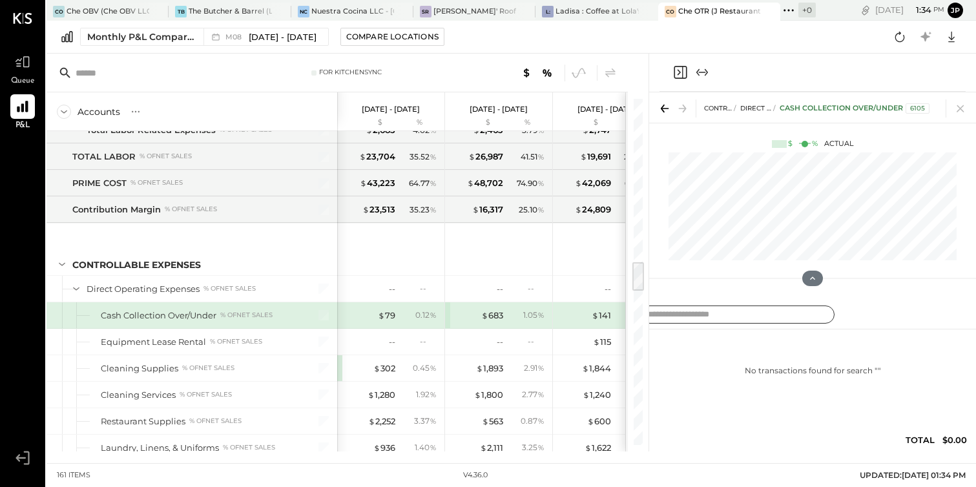
click at [689, 313] on input "text" at bounding box center [738, 315] width 194 height 19
click at [720, 293] on div "CONTROLLABLE EXPENSES Direct Operating Expenses Cash Collection Over/Under 6105…" at bounding box center [812, 194] width 327 height 204
click at [815, 284] on button at bounding box center [812, 278] width 23 height 17
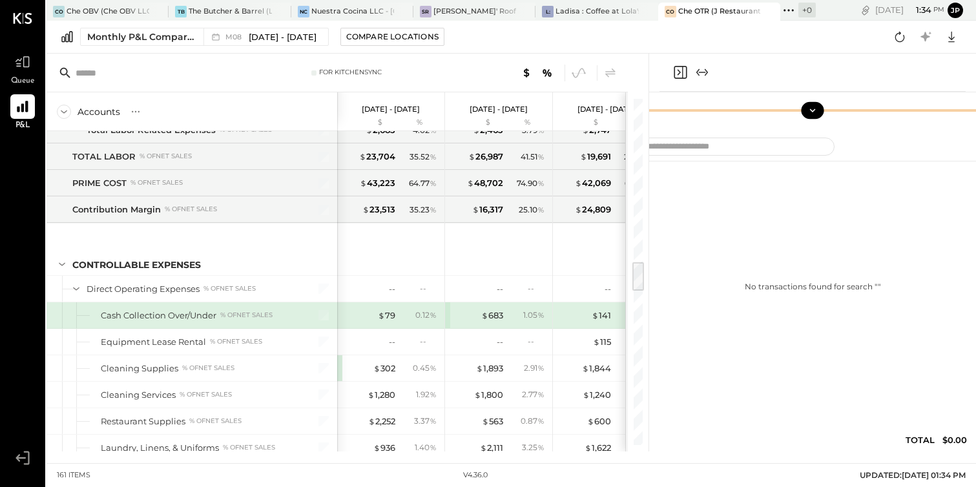
click at [815, 284] on div "No transactions found for search " "" at bounding box center [812, 287] width 375 height 240
click at [394, 310] on div "$ 79" at bounding box center [386, 315] width 17 height 12
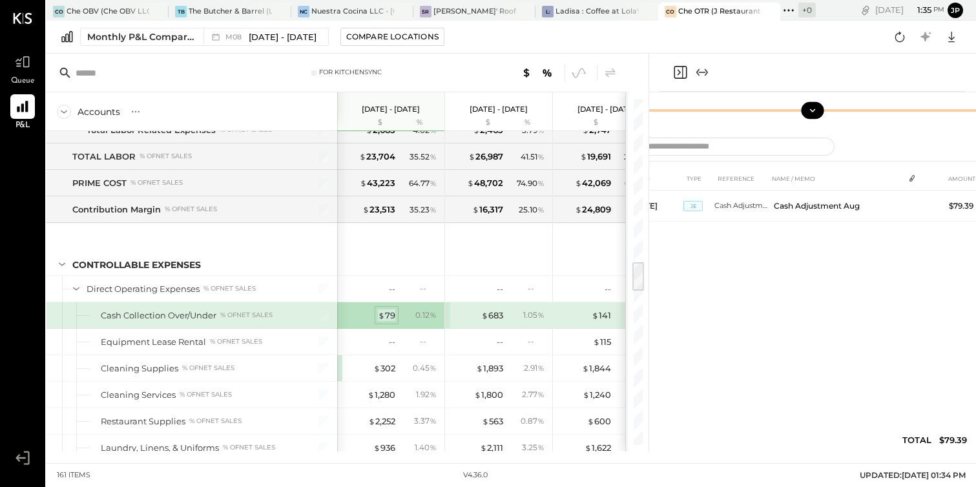
click at [393, 315] on div "$ 79" at bounding box center [386, 315] width 17 height 12
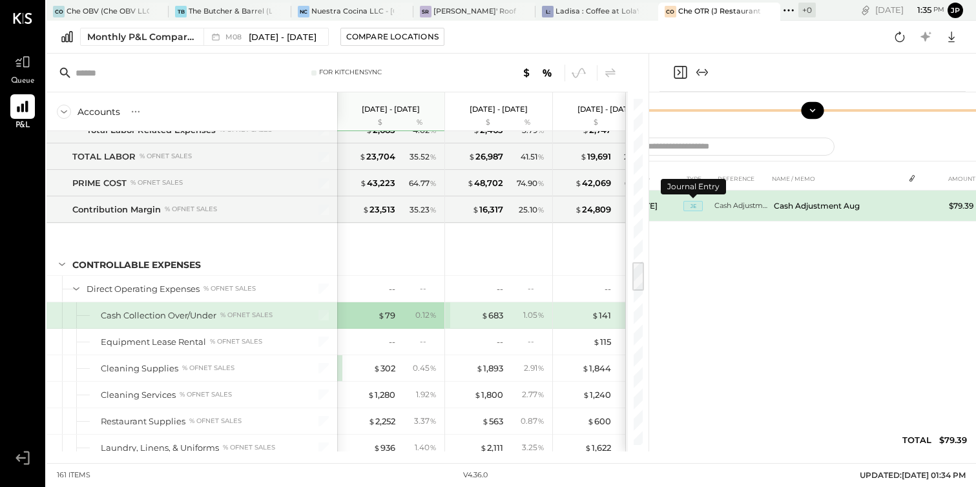
click at [696, 207] on span "JE" at bounding box center [692, 206] width 19 height 10
click at [743, 205] on td "Cash Adjustment Aug" at bounding box center [741, 206] width 54 height 31
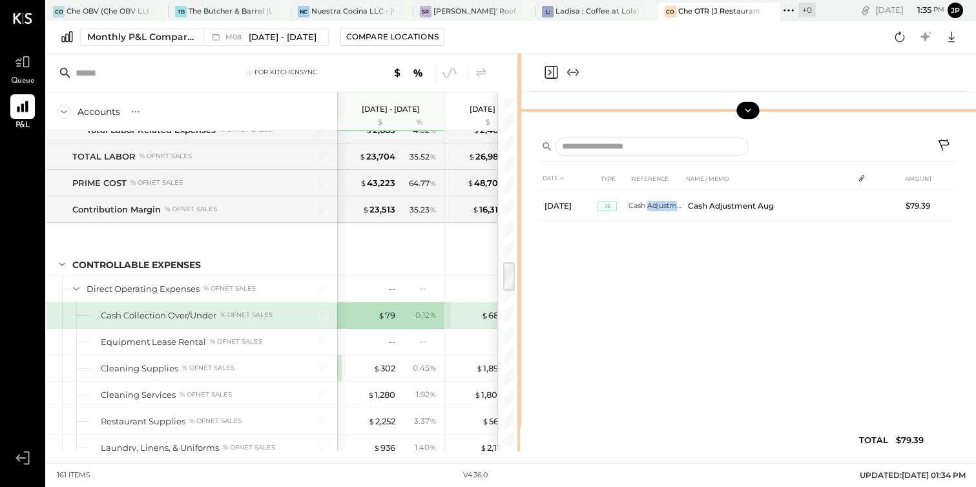
drag, startPoint x: 648, startPoint y: 68, endPoint x: 519, endPoint y: 86, distance: 129.7
click at [519, 86] on div "For KitchenSync Accounts S % GL Aug 1 - 31, 2025 $ % Jul 1 - 31, 2025 $ % Jun 1…" at bounding box center [511, 253] width 929 height 398
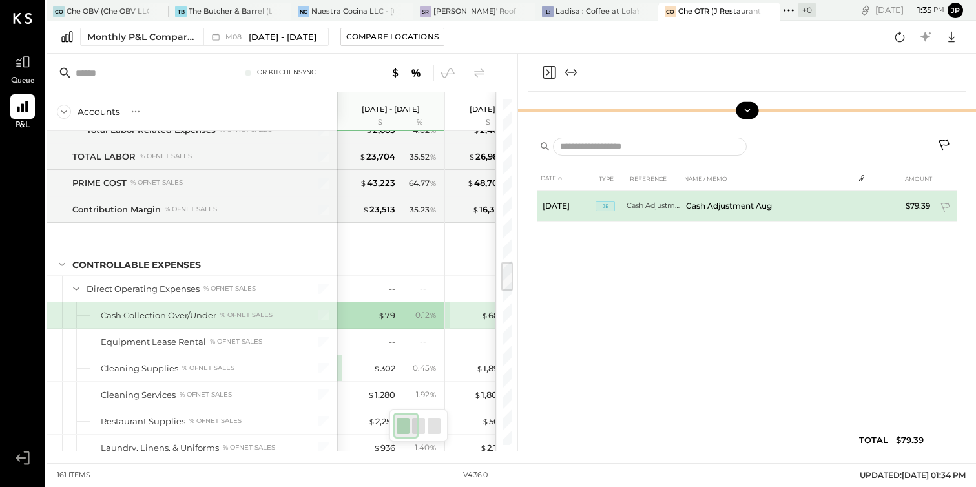
click at [559, 198] on td "Aug 31, 25" at bounding box center [566, 206] width 58 height 31
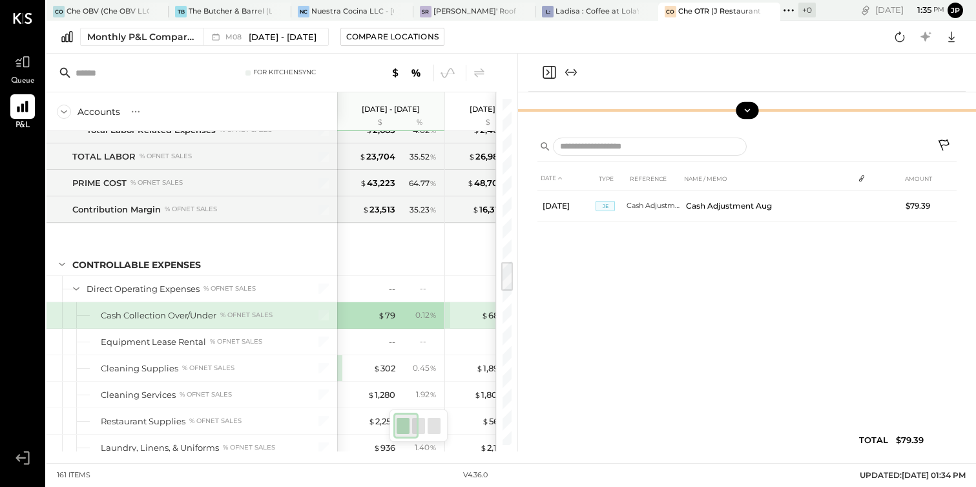
click at [473, 312] on div "$ 683" at bounding box center [478, 315] width 52 height 12
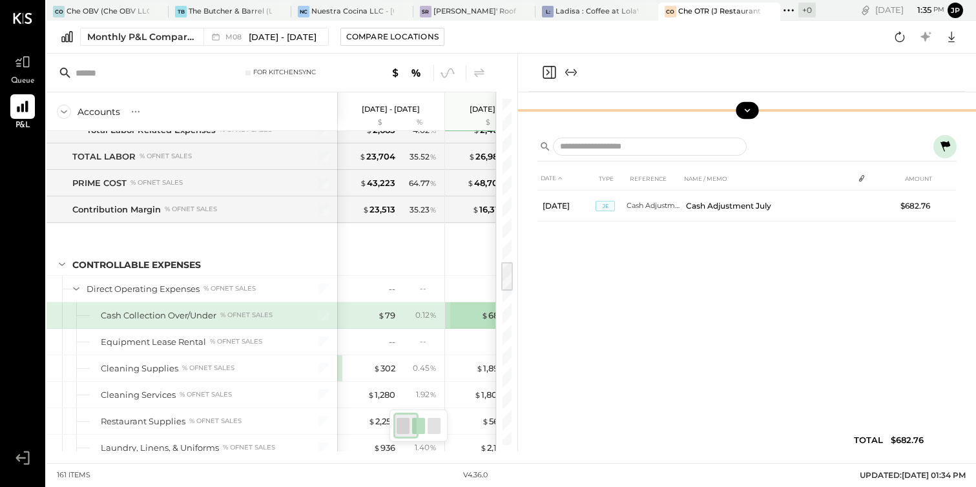
click at [696, 402] on div "DATE TYPE REFERENCE NAME / MEMO AMOUNT Jul 31, 25 JE Cash Adjustment July Cash …" at bounding box center [746, 312] width 419 height 291
click at [176, 315] on div "Cash Collection Over/Under" at bounding box center [159, 315] width 116 height 12
